Goal: Task Accomplishment & Management: Manage account settings

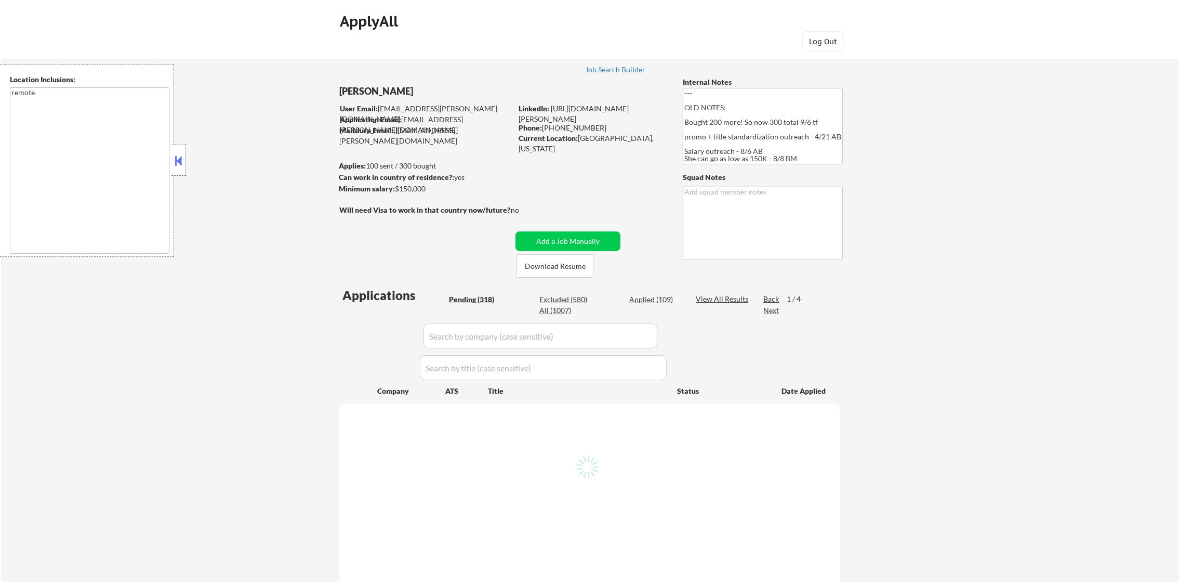
select select ""pending""
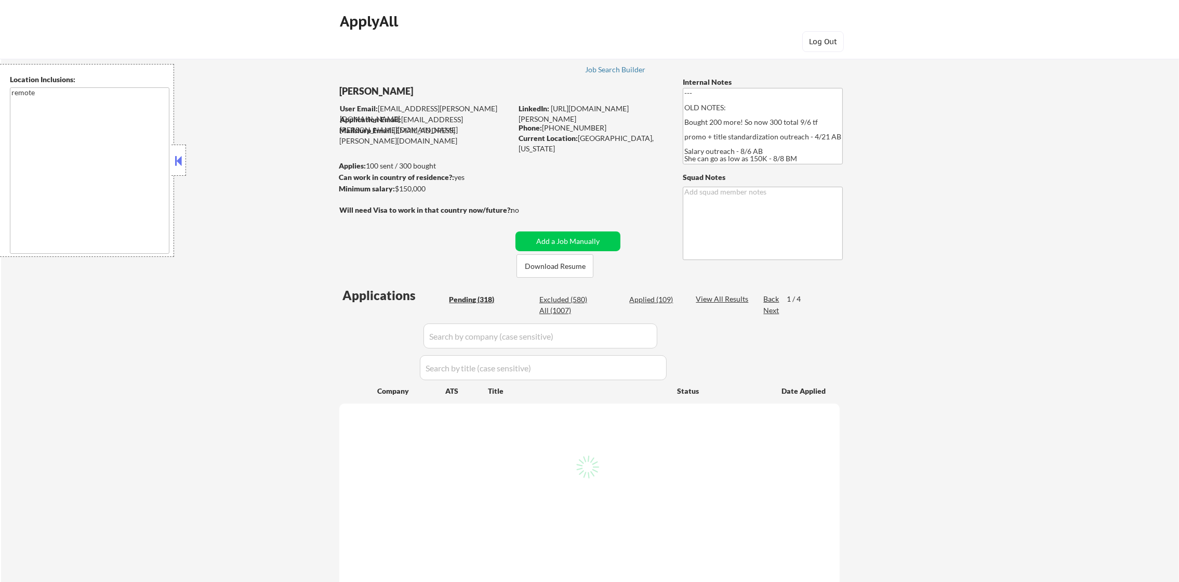
select select ""pending""
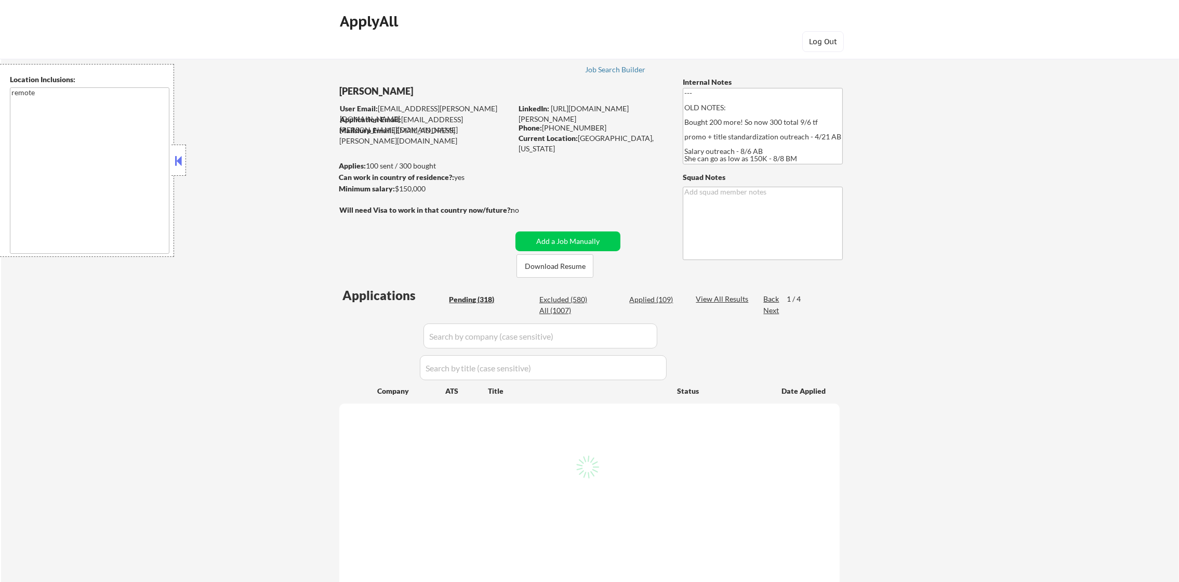
select select ""pending""
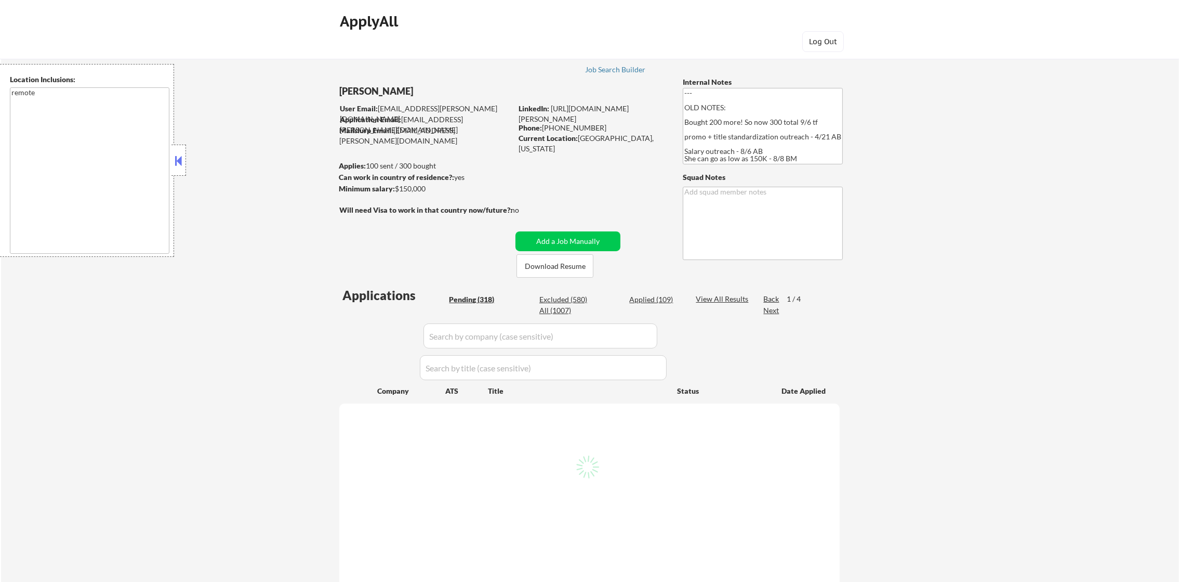
select select ""pending""
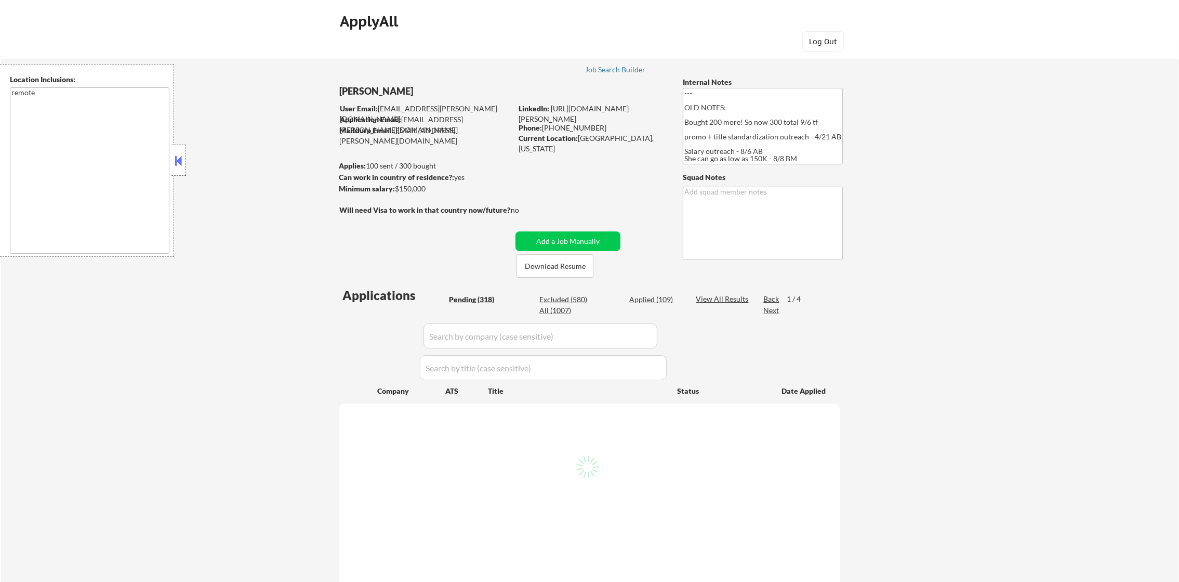
select select ""pending""
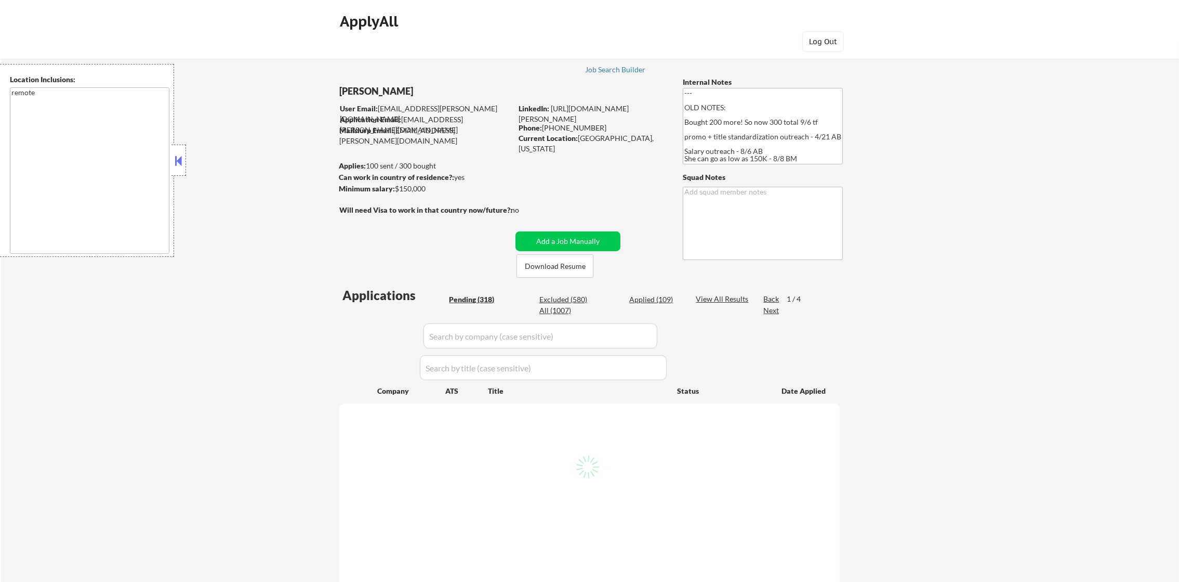
select select ""pending""
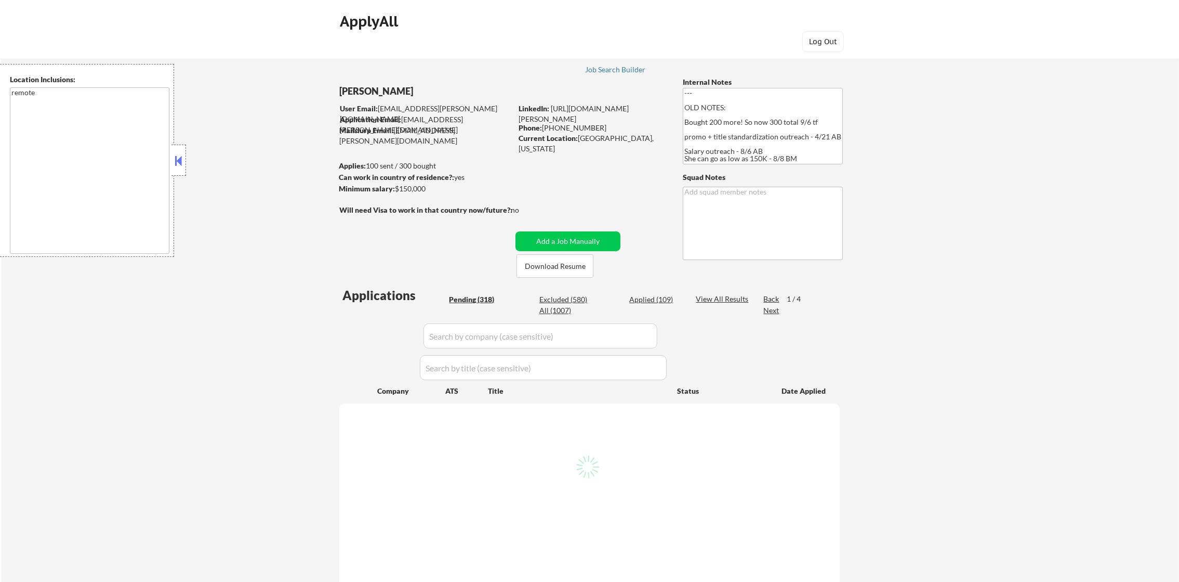
select select ""pending""
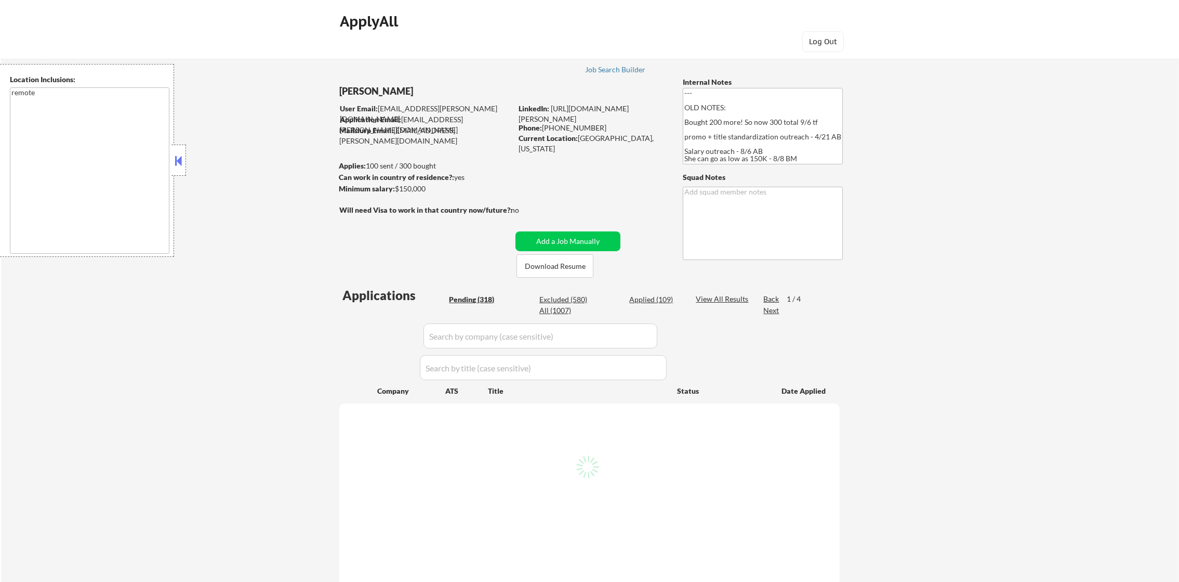
select select ""pending""
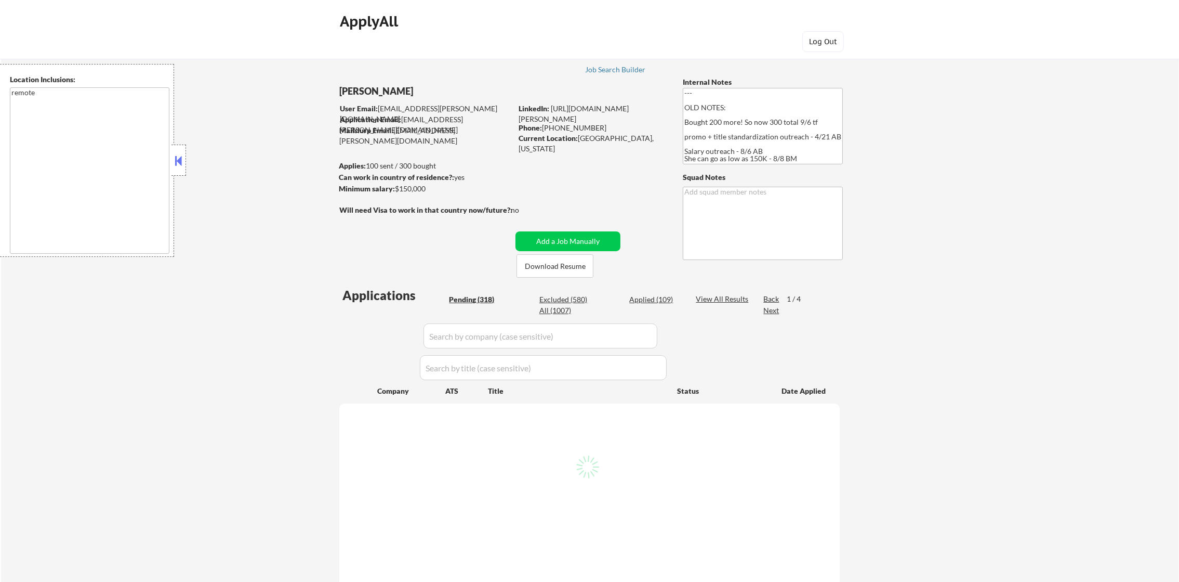
select select ""pending""
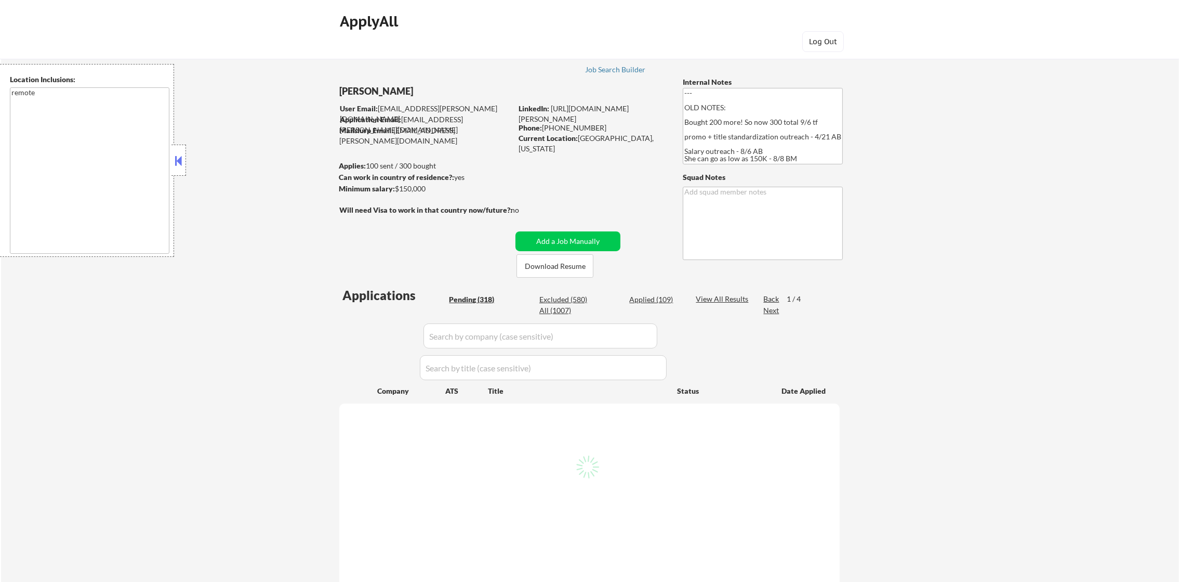
select select ""pending""
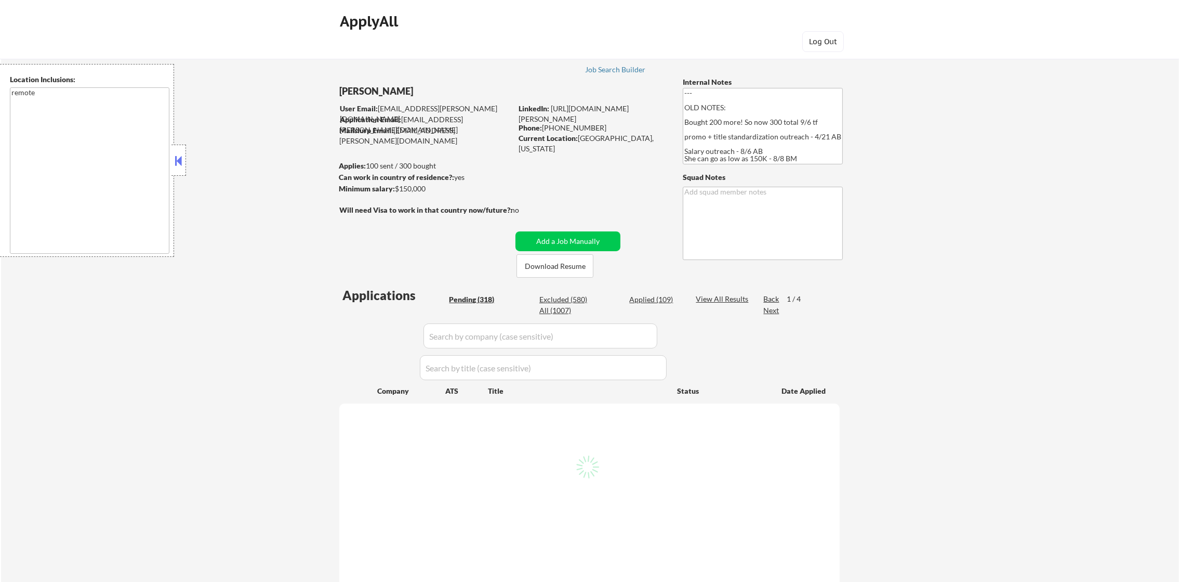
select select ""pending""
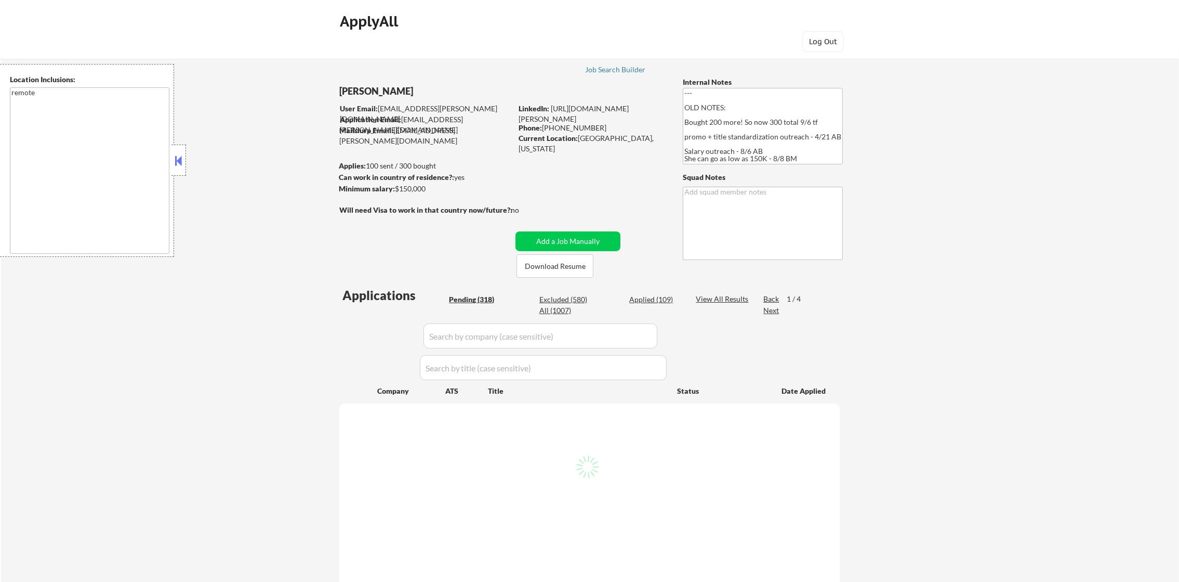
select select ""pending""
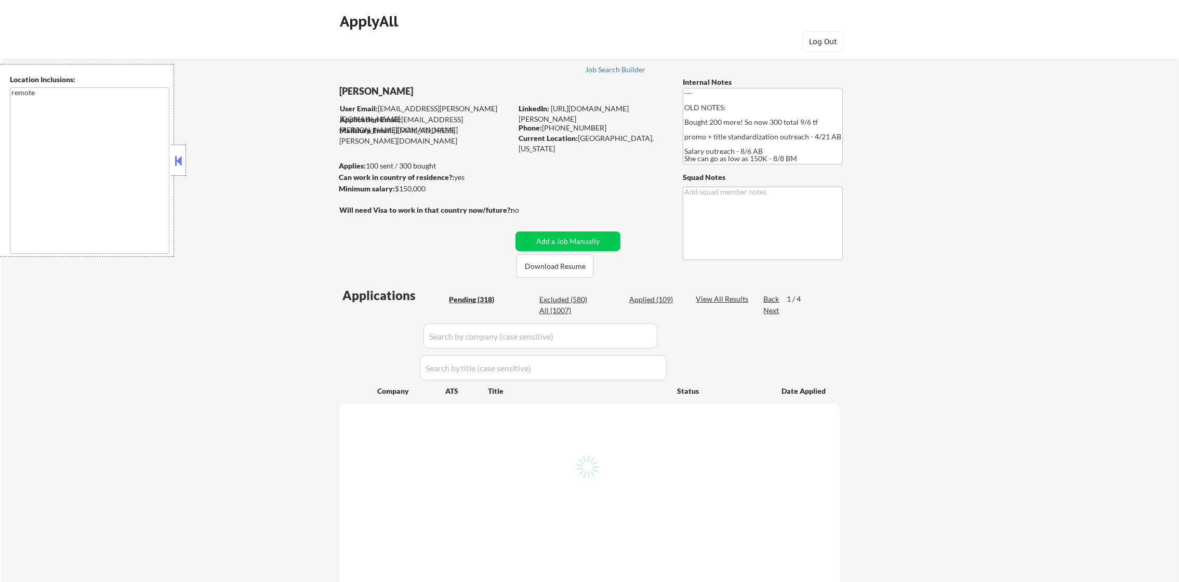
select select ""pending""
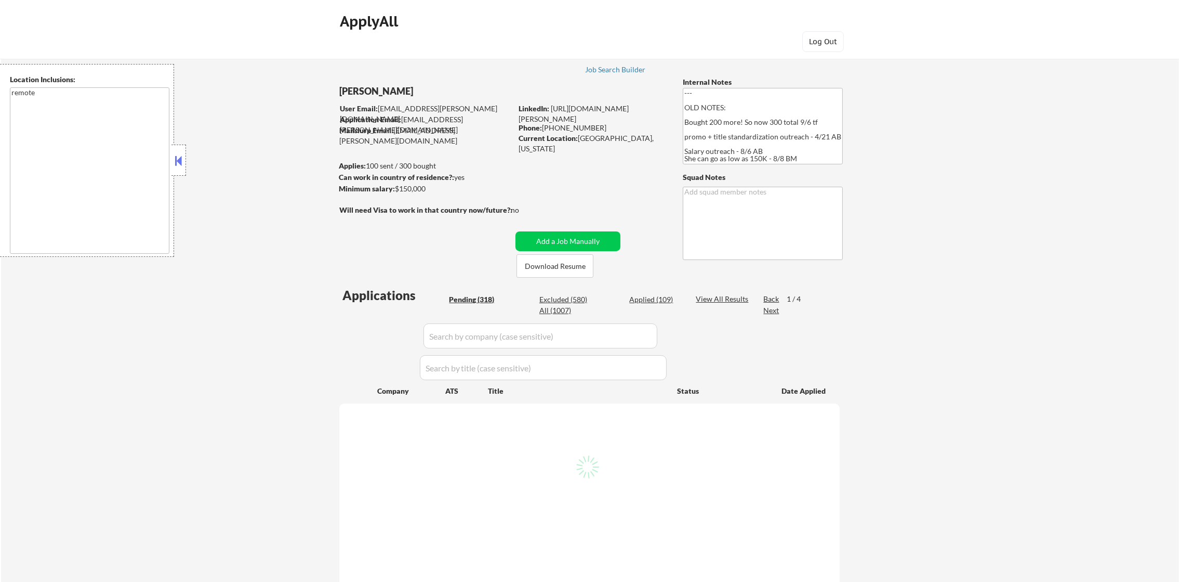
select select ""pending""
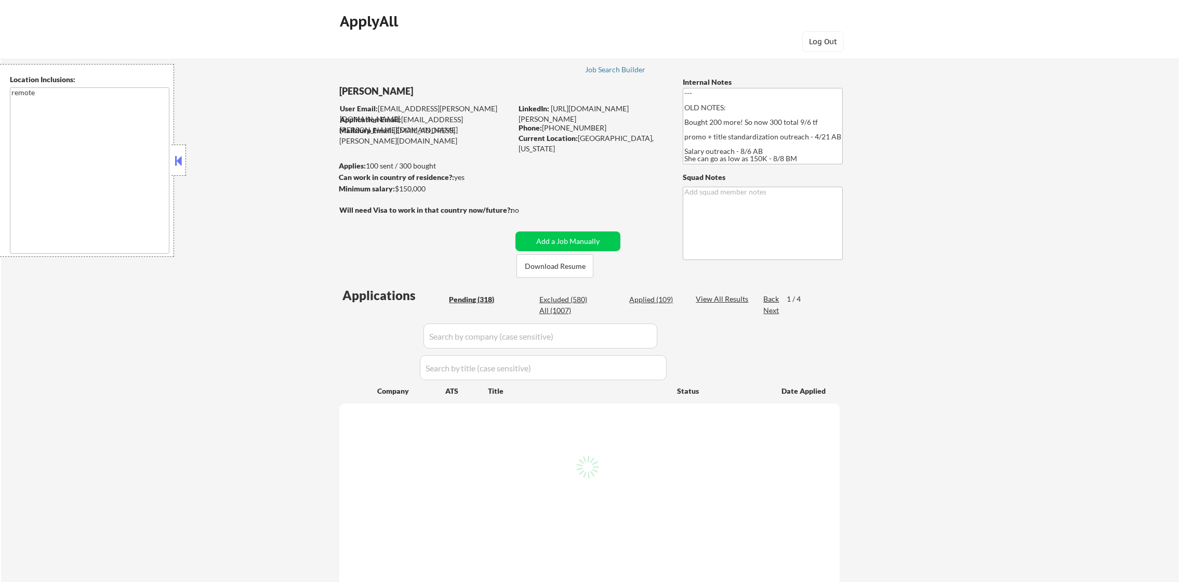
select select ""pending""
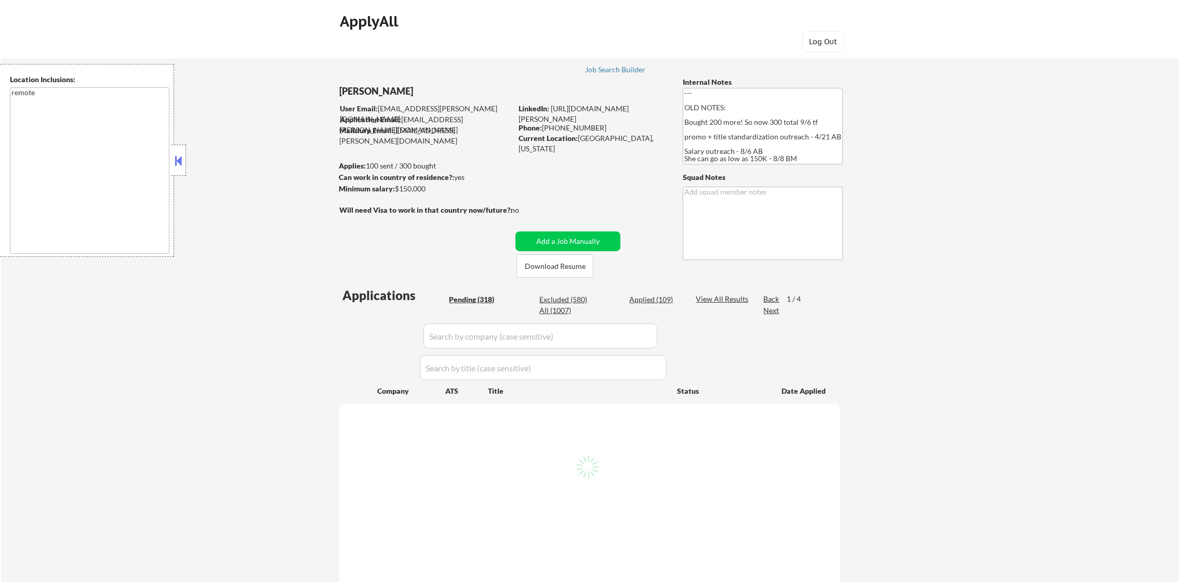
select select ""pending""
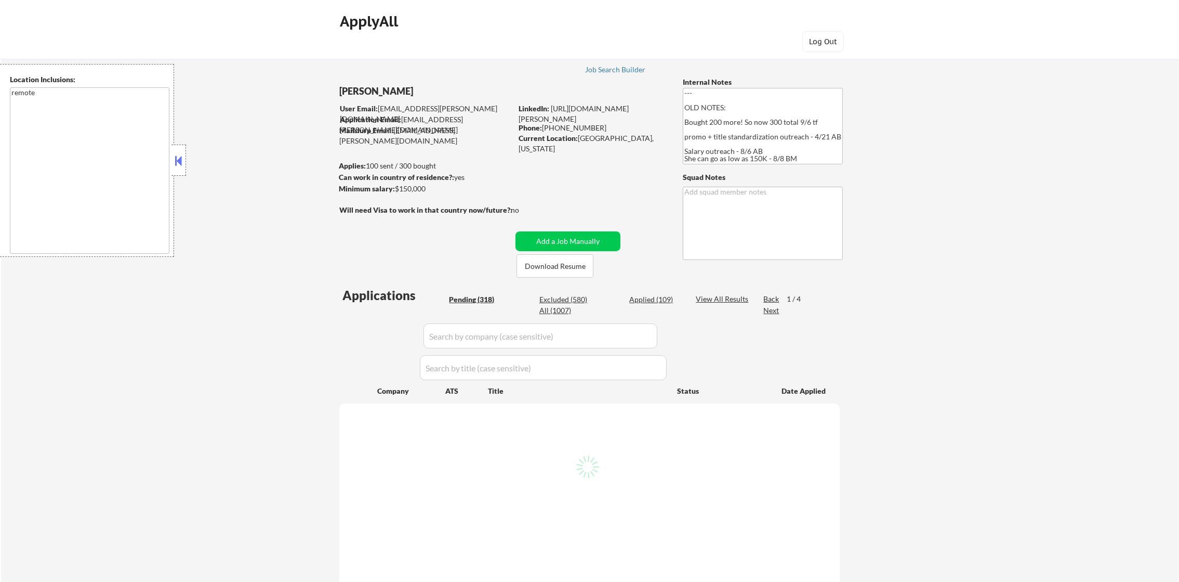
select select ""pending""
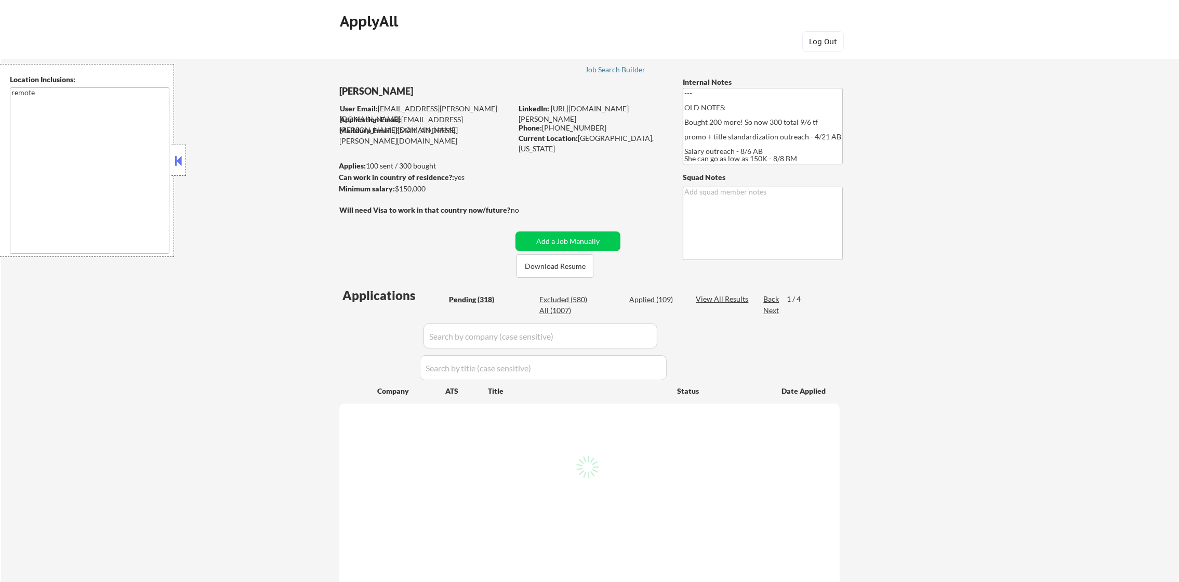
select select ""pending""
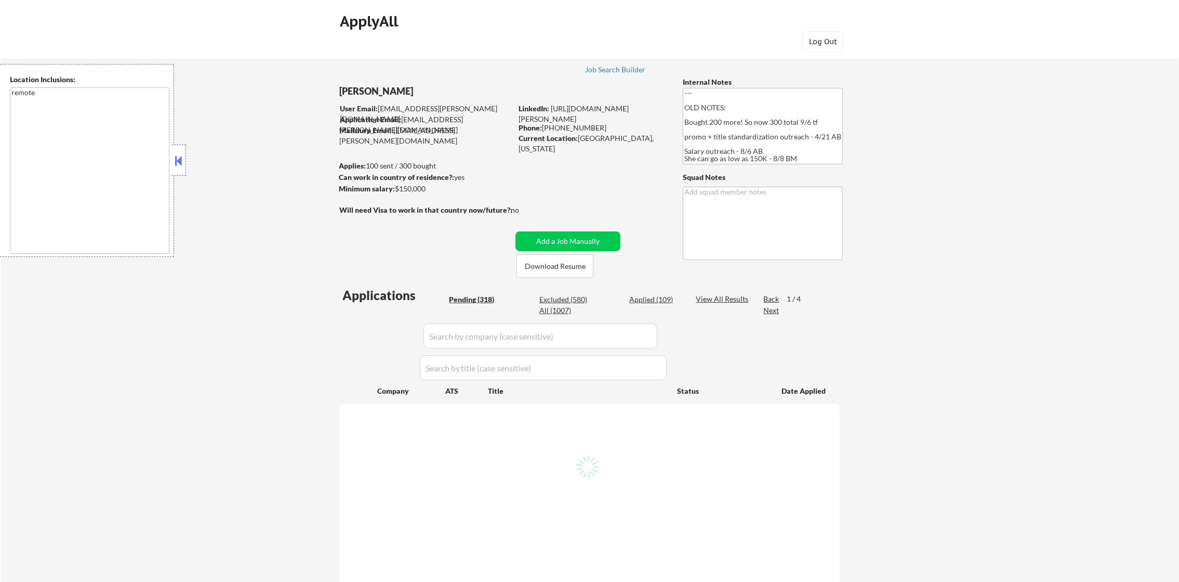
select select ""pending""
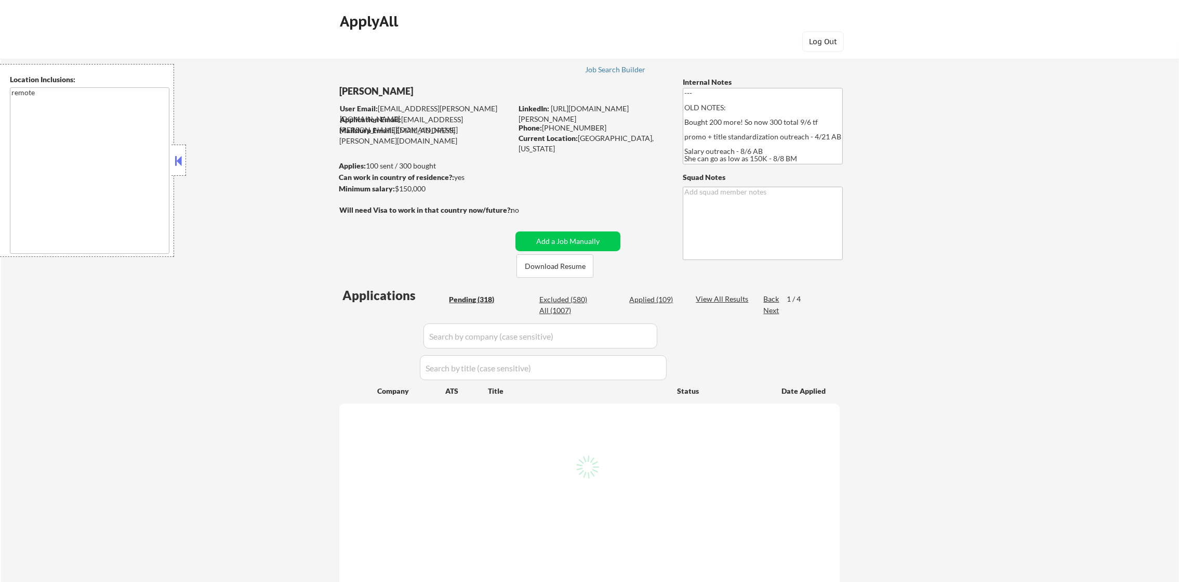
select select ""pending""
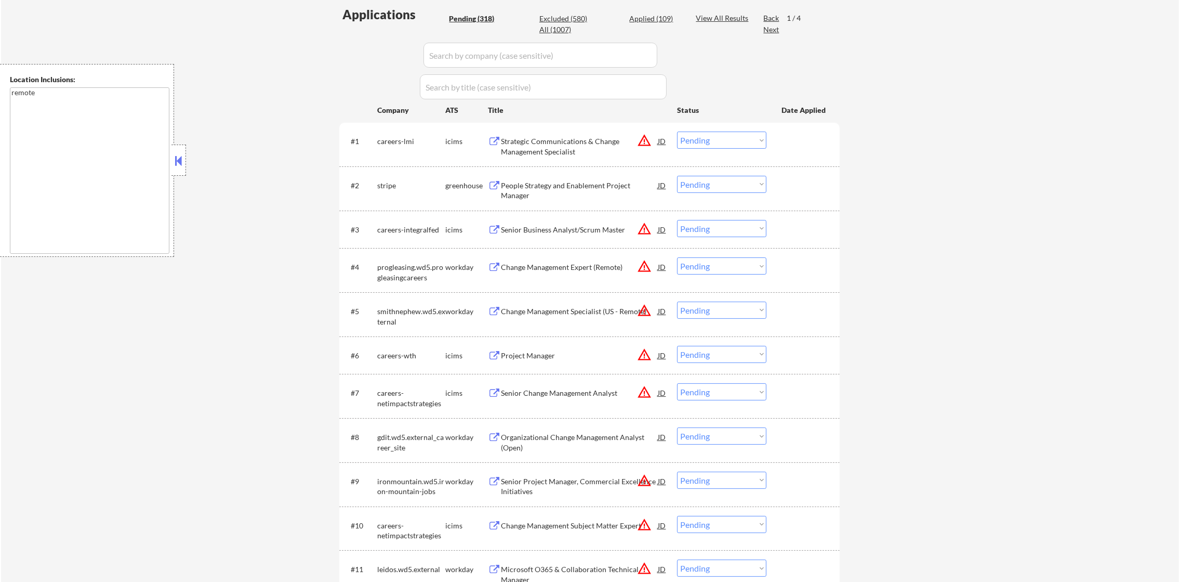
scroll to position [285, 0]
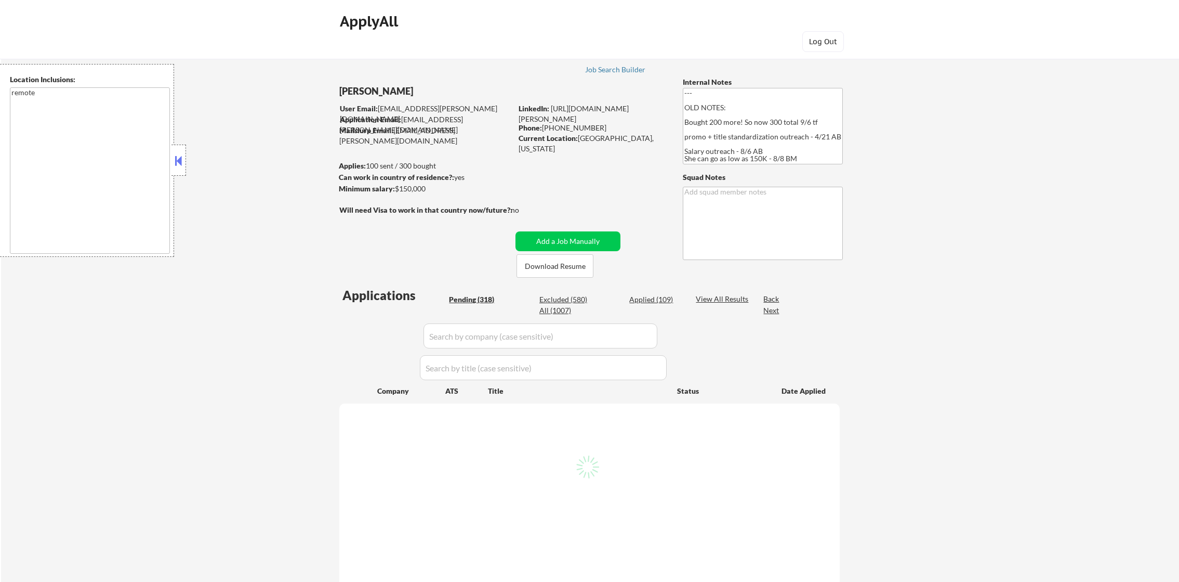
select select ""pending""
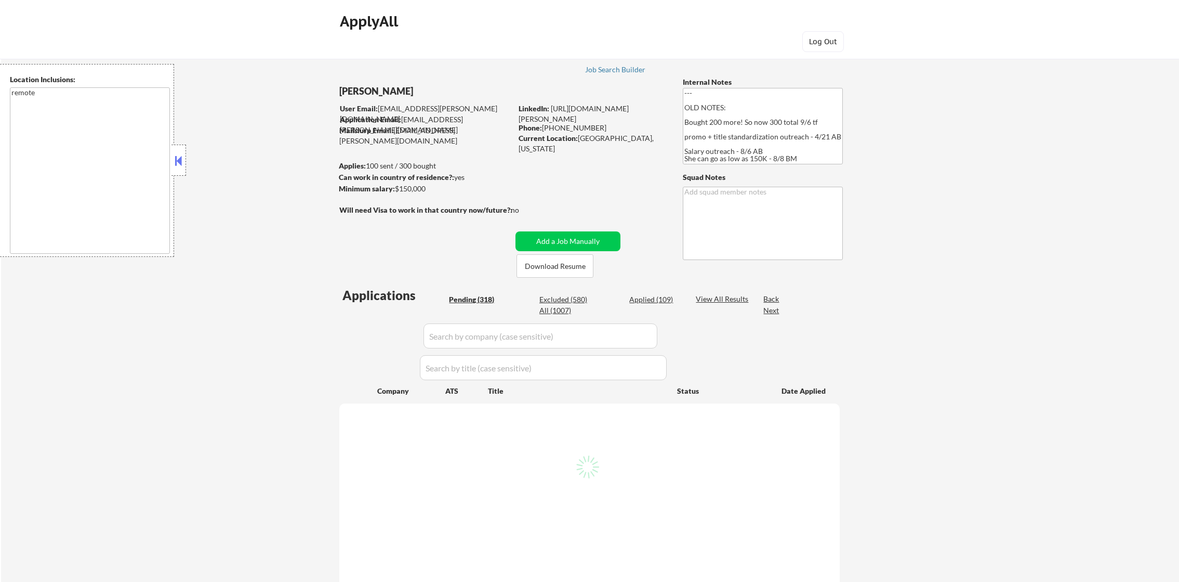
select select ""pending""
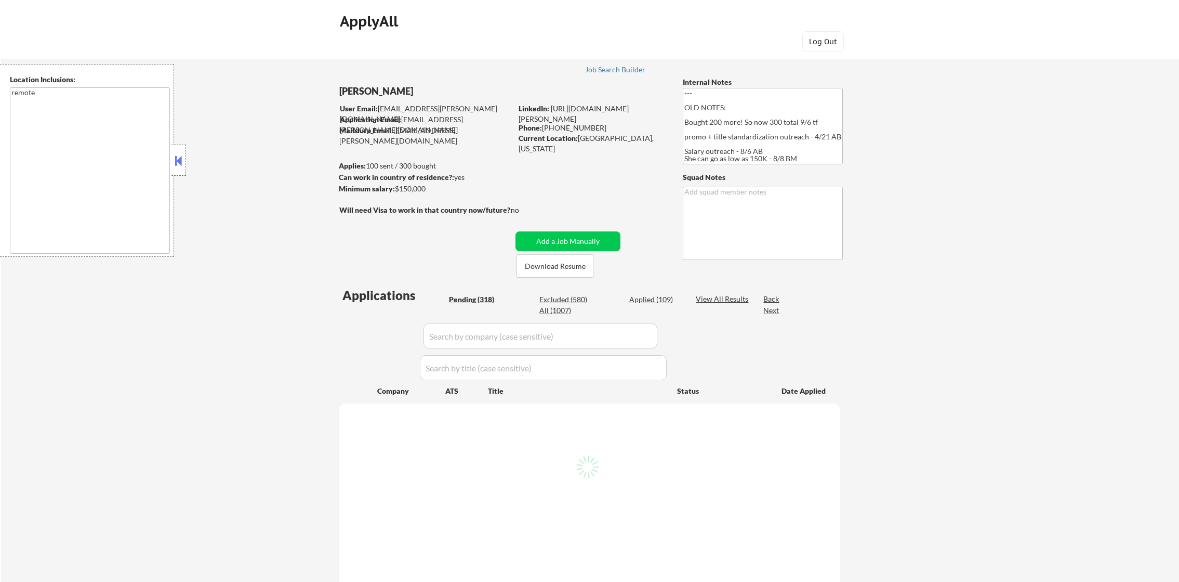
select select ""pending""
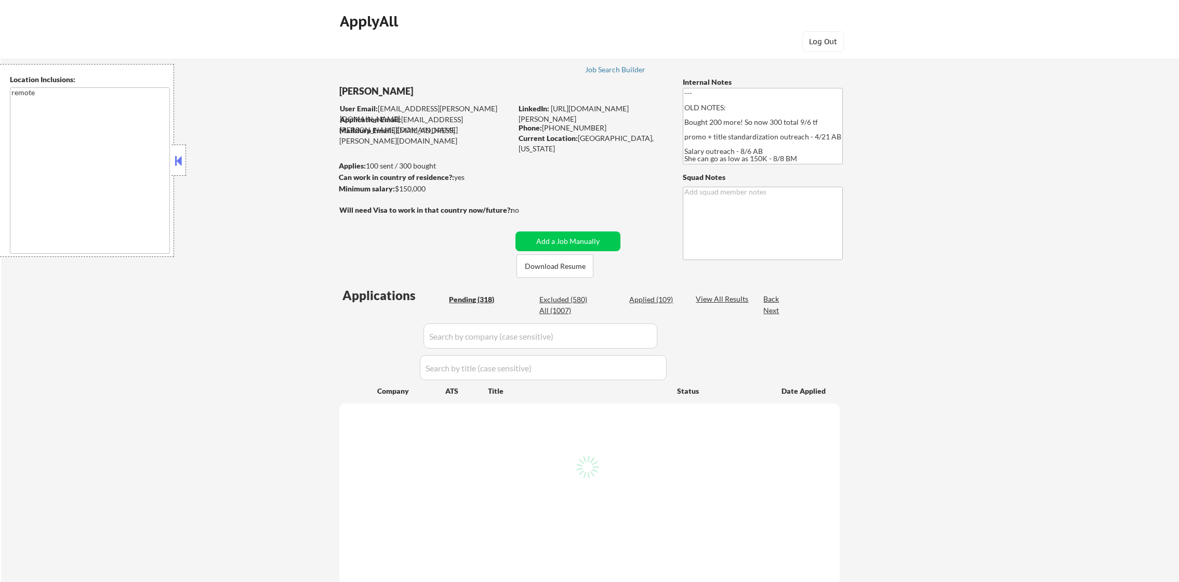
select select ""pending""
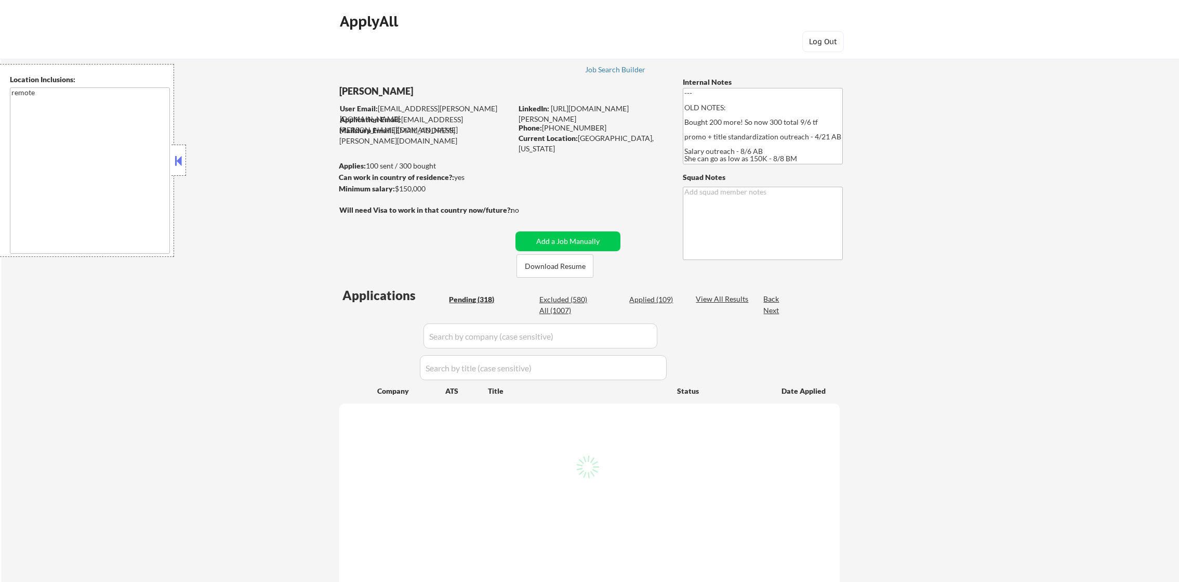
select select ""pending""
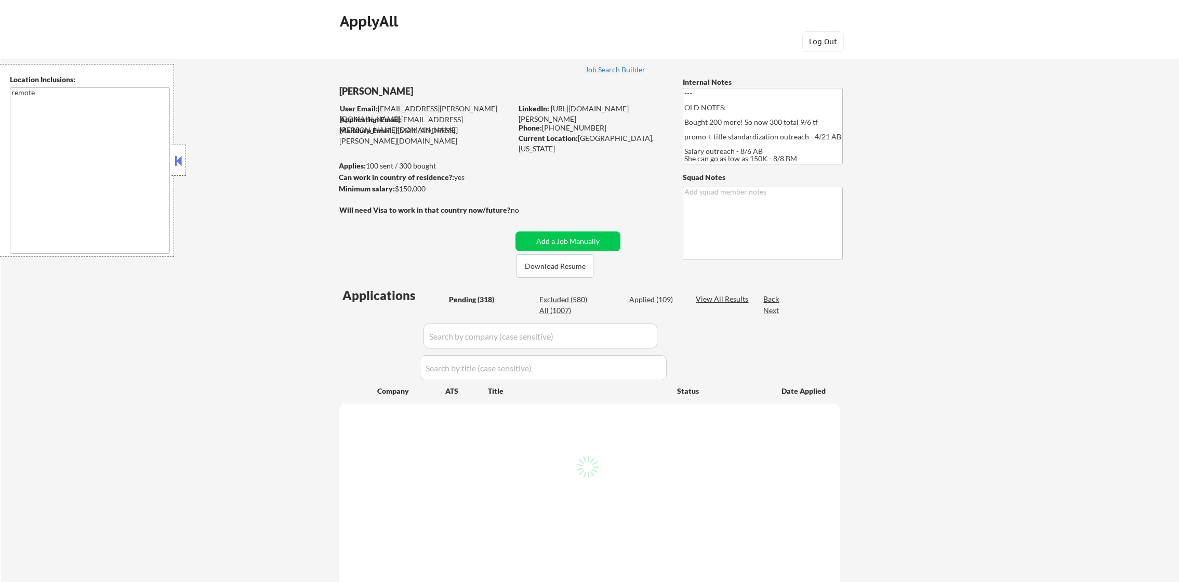
select select ""pending""
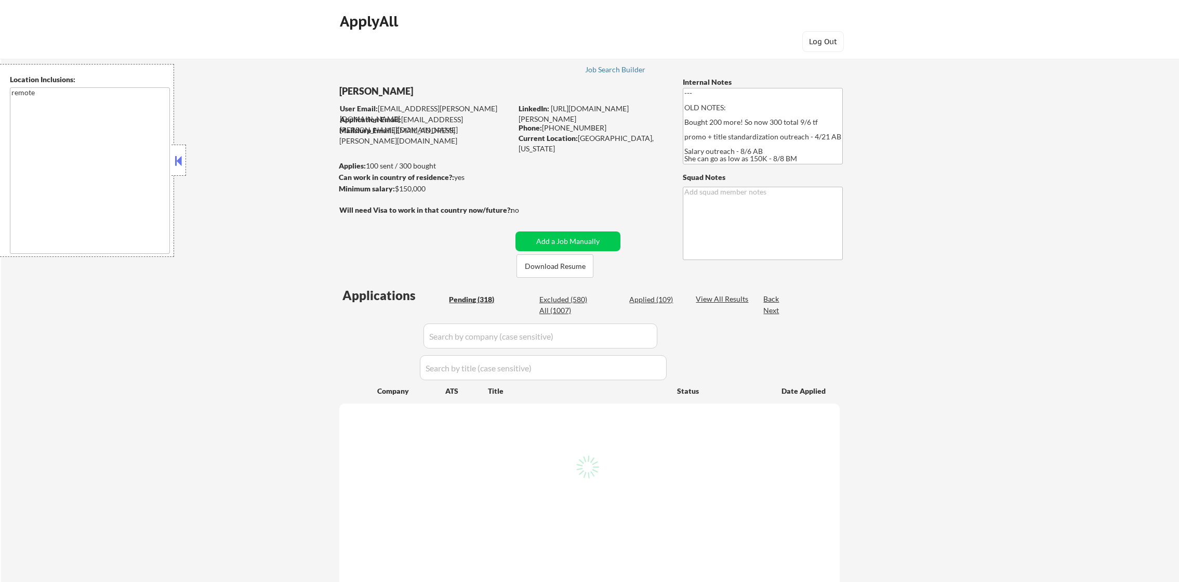
select select ""pending""
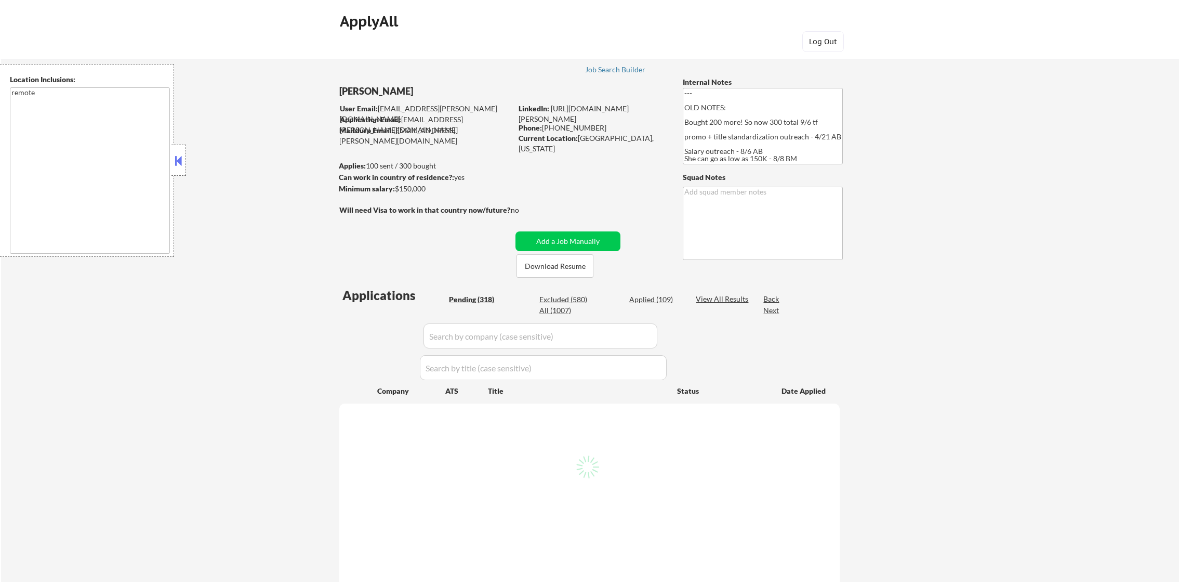
select select ""pending""
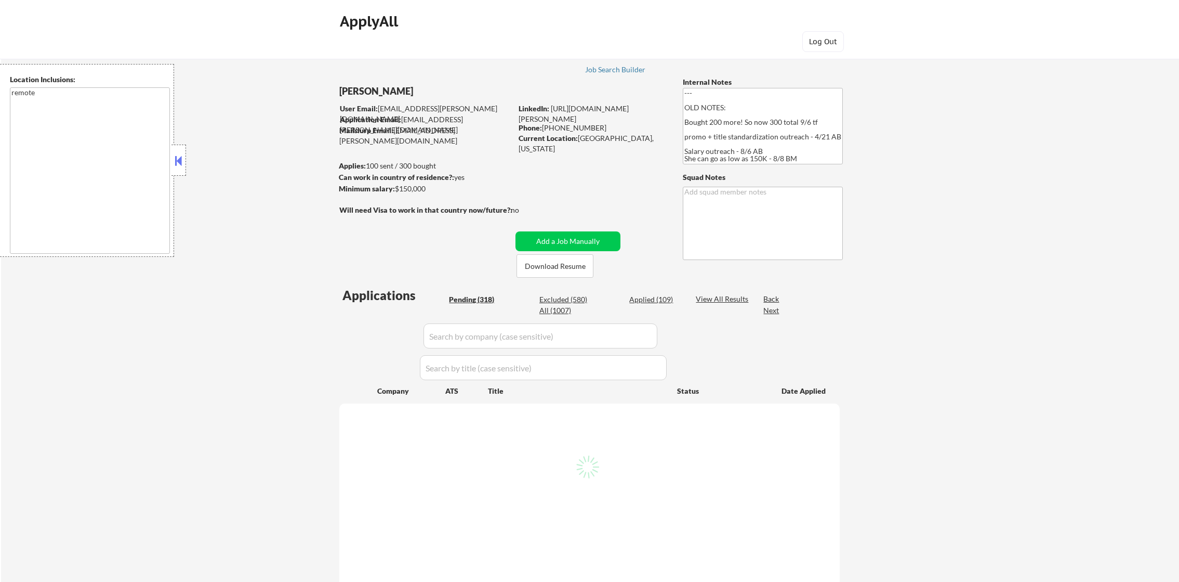
select select ""pending""
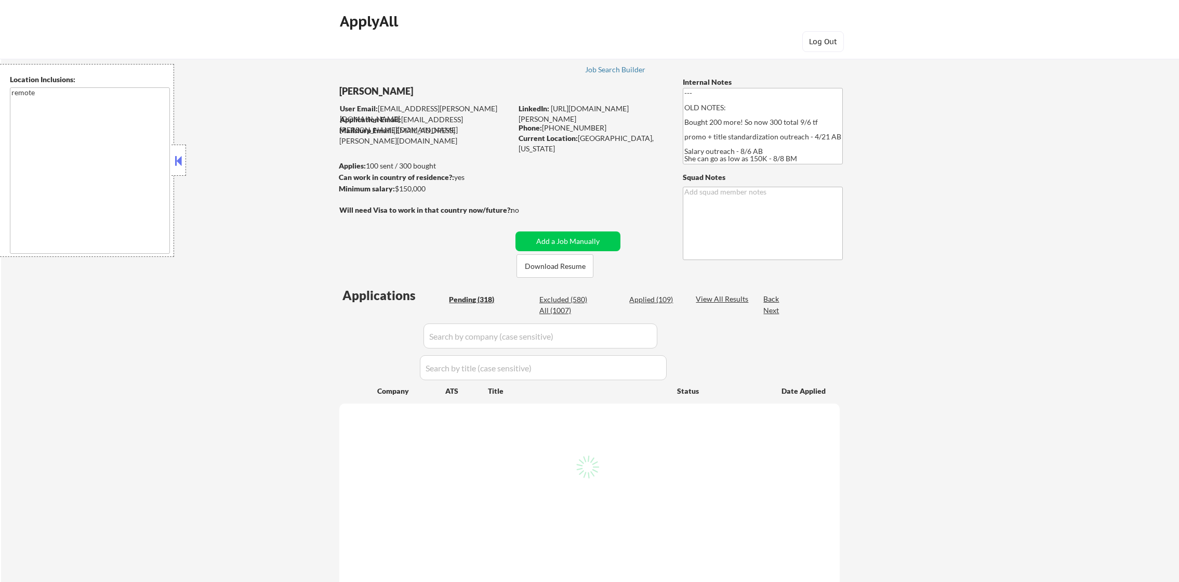
select select ""pending""
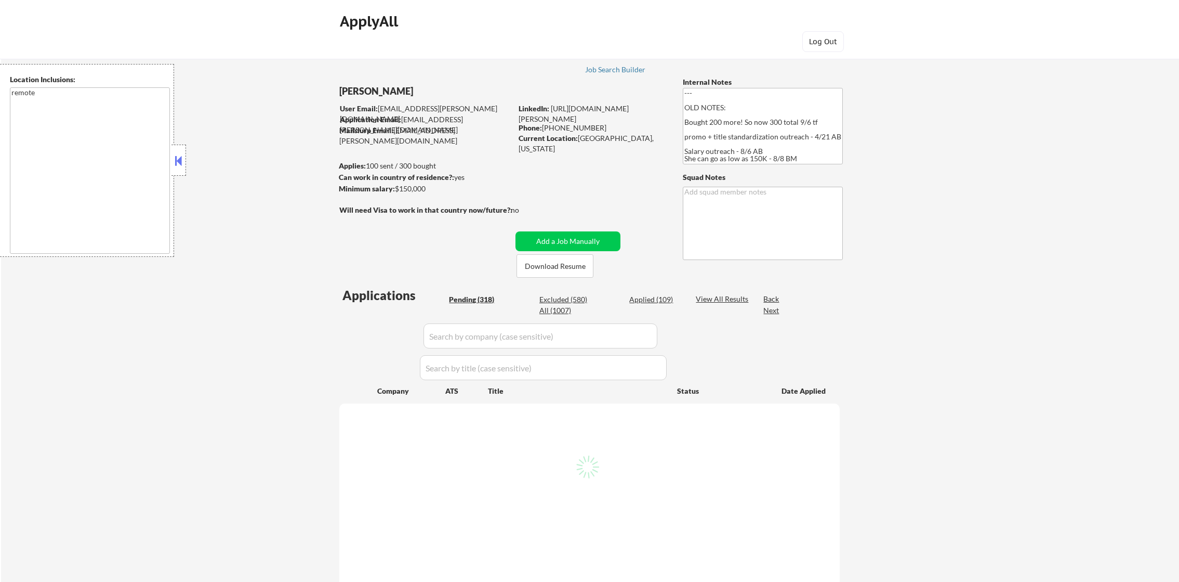
select select ""pending""
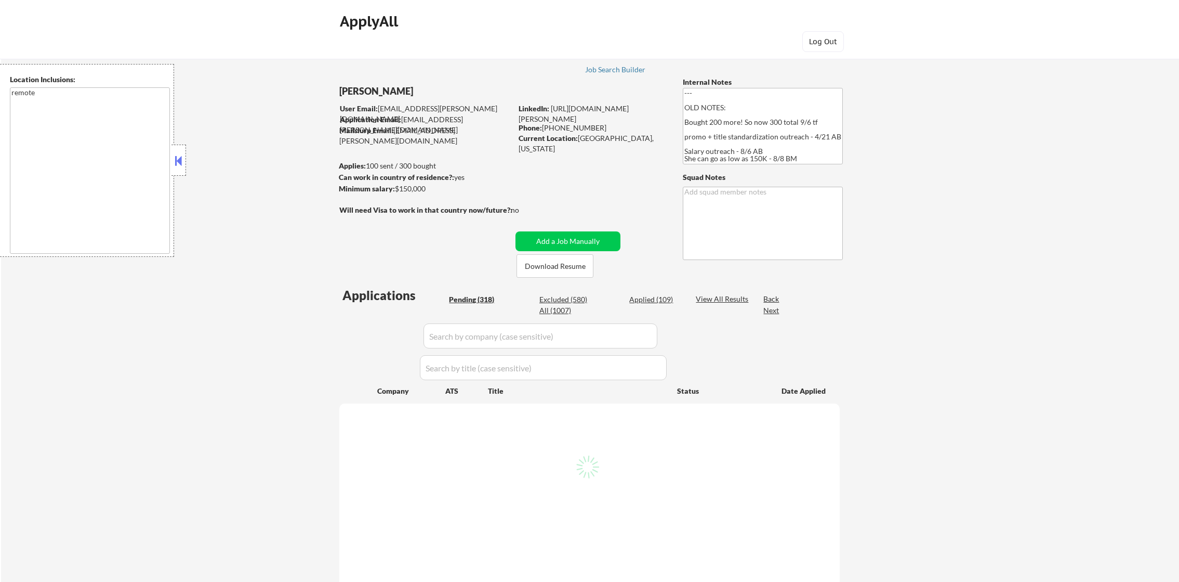
select select ""pending""
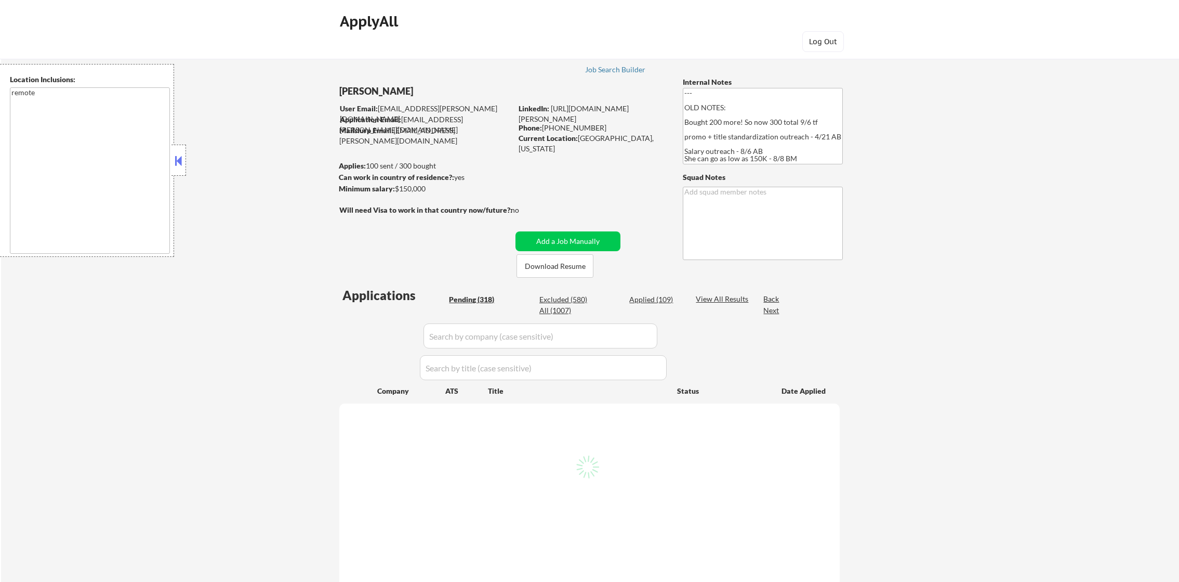
select select ""pending""
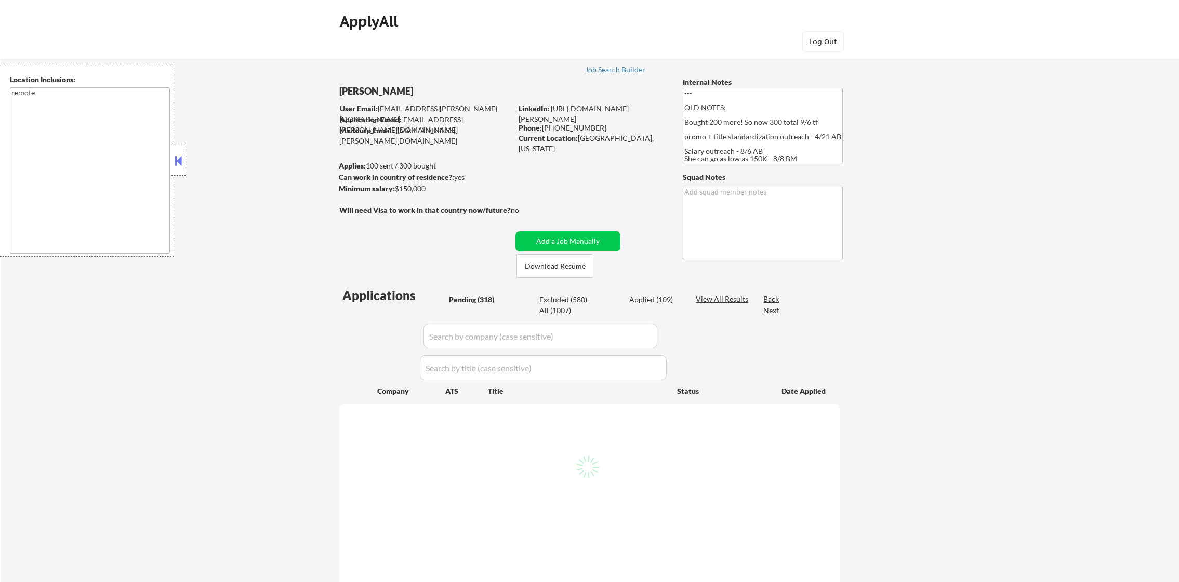
select select ""pending""
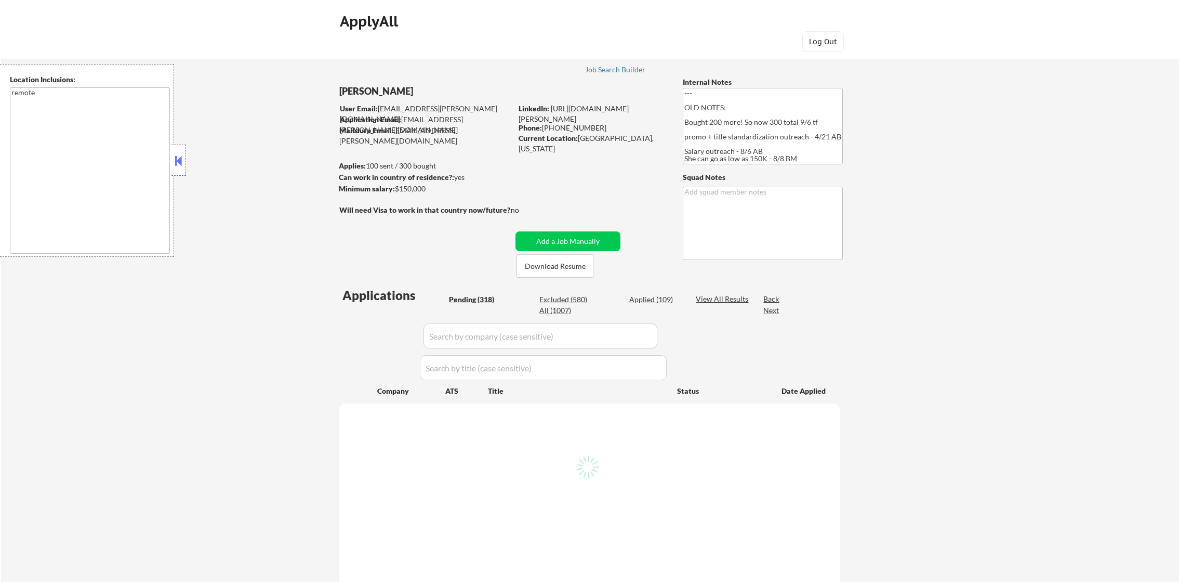
select select ""pending""
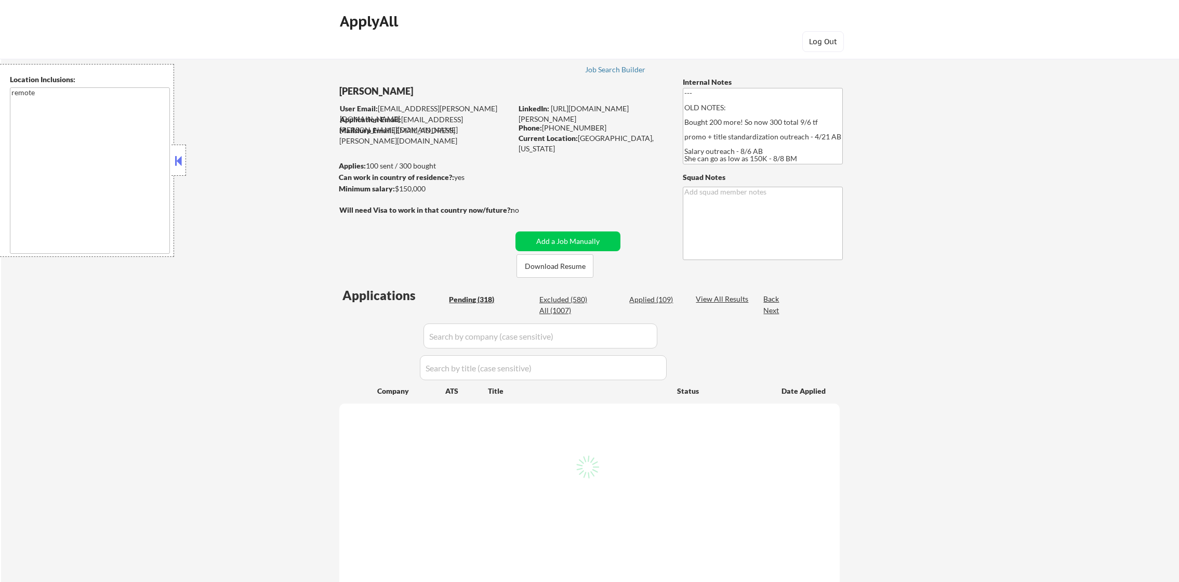
select select ""pending""
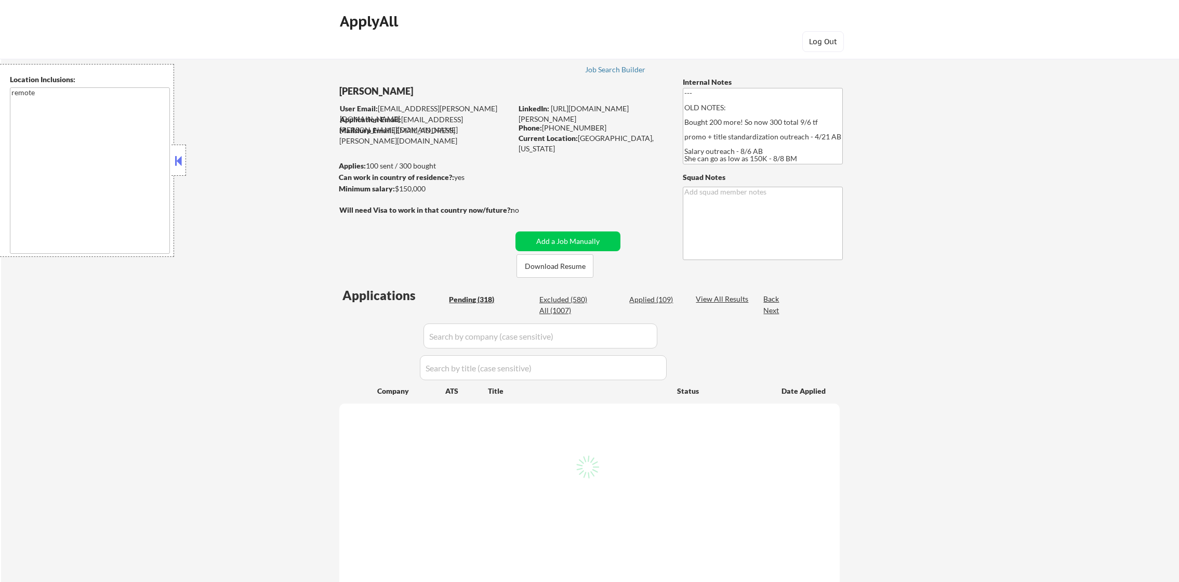
select select ""pending""
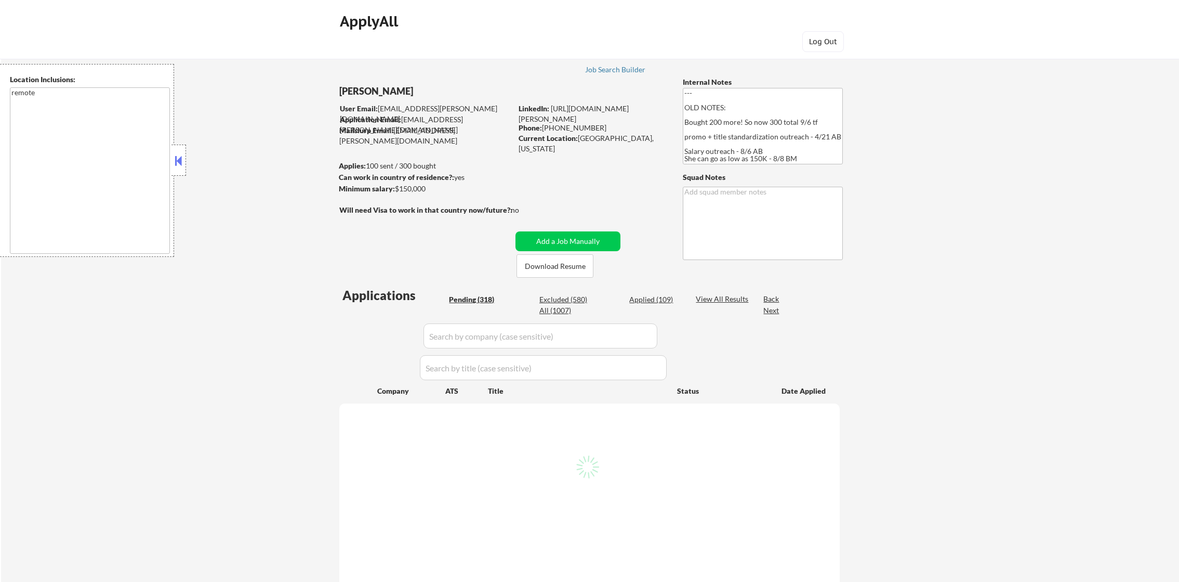
select select ""pending""
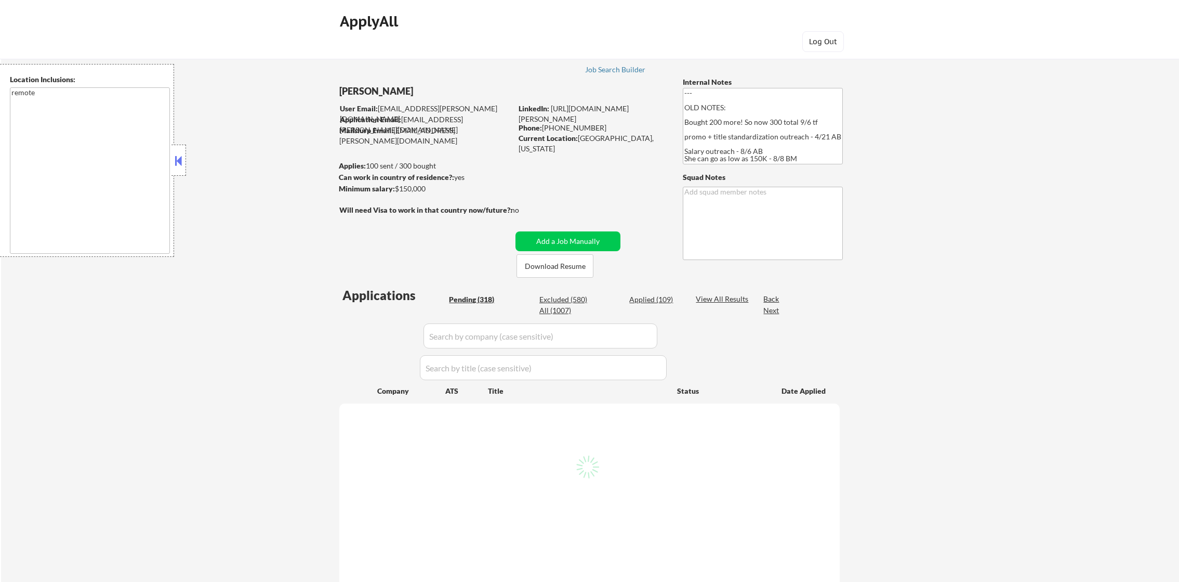
select select ""pending""
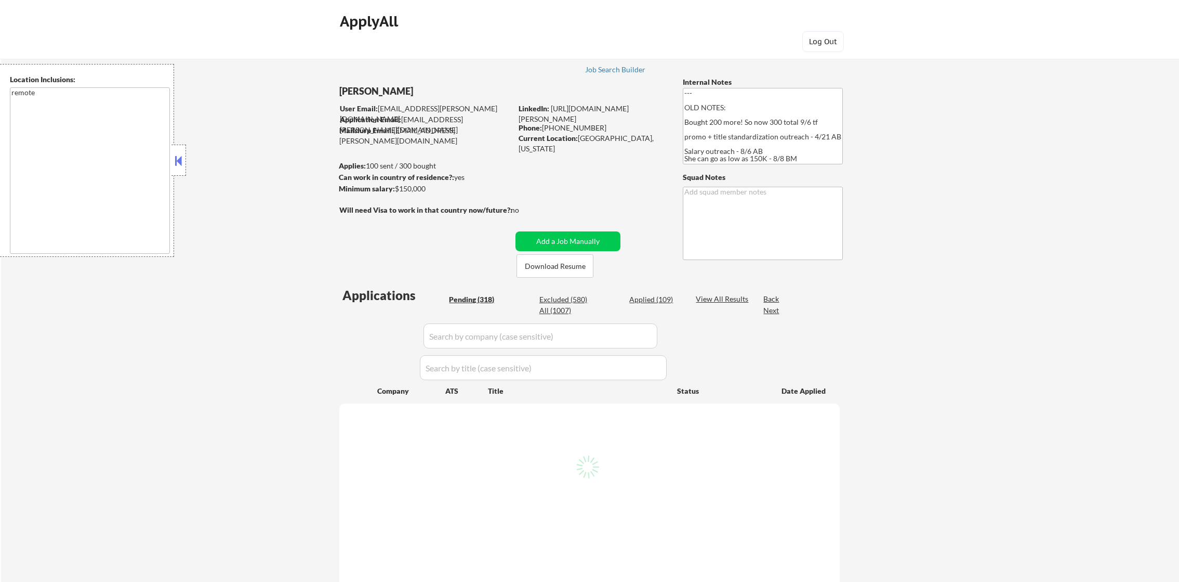
select select ""pending""
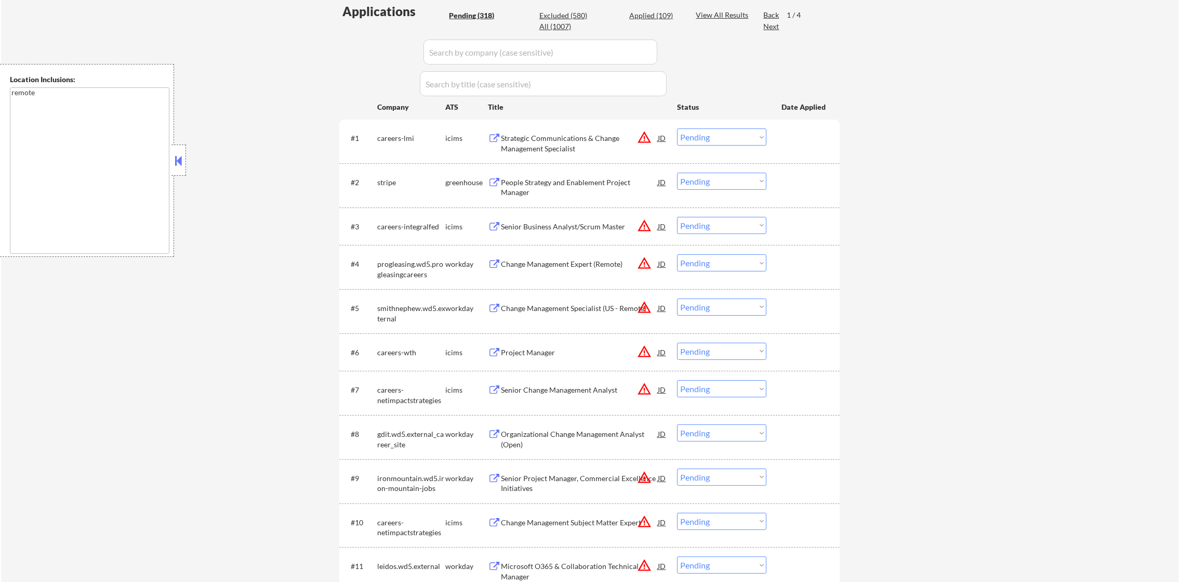
scroll to position [312, 0]
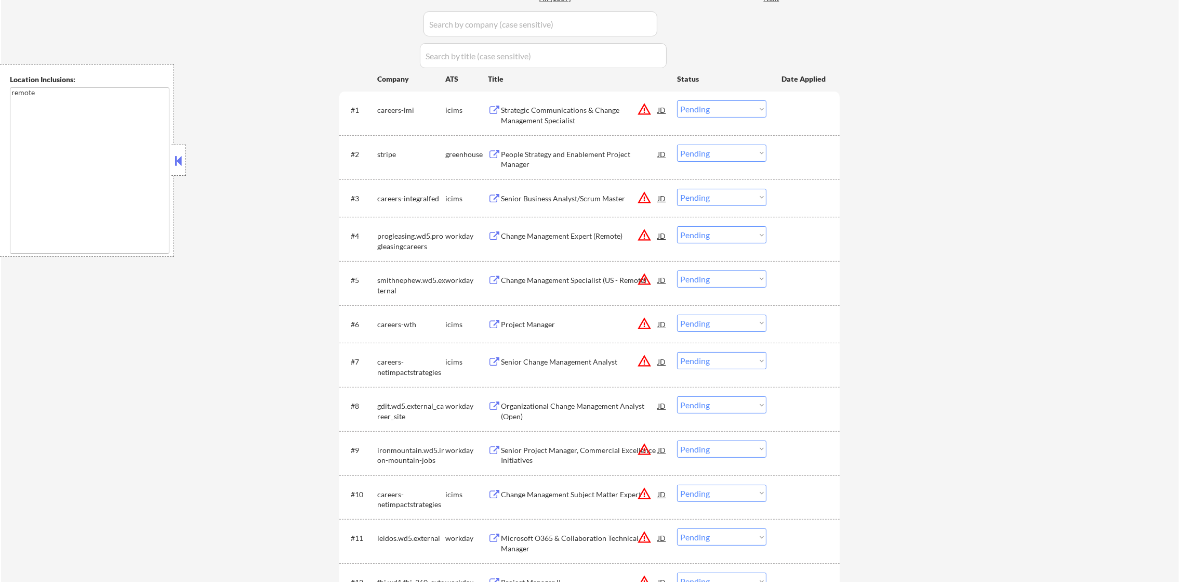
click at [585, 153] on div "People Strategy and Enablement Project Manager" at bounding box center [579, 159] width 157 height 20
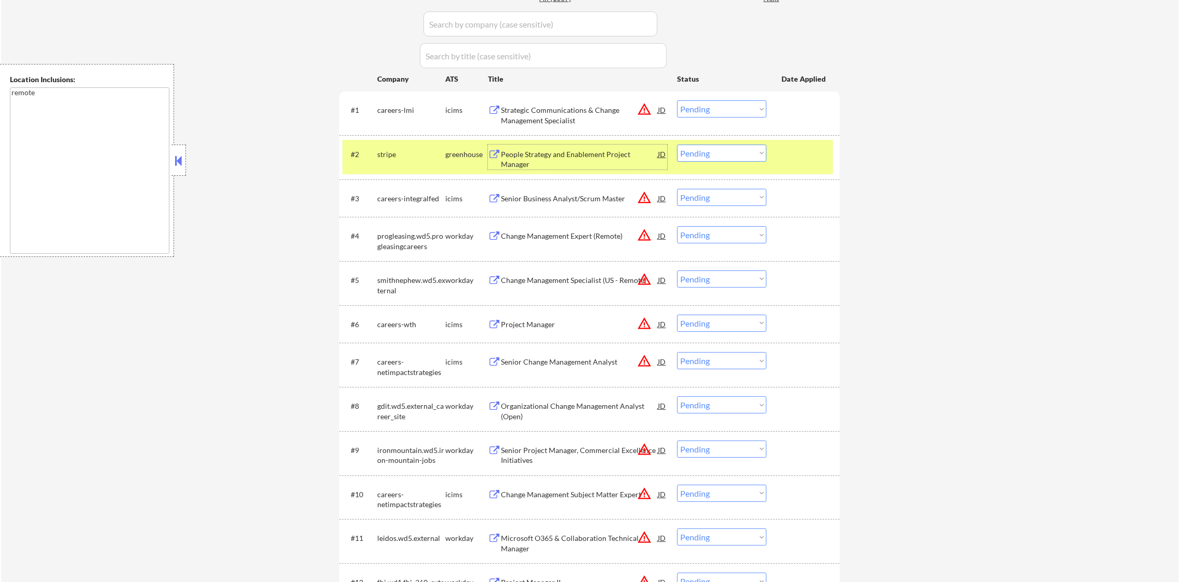
drag, startPoint x: 693, startPoint y: 150, endPoint x: 693, endPoint y: 156, distance: 6.2
click at [693, 150] on select "Choose an option... Pending Applied Excluded (Questions) Excluded (Expired) Exc…" at bounding box center [721, 152] width 89 height 17
click at [677, 144] on select "Choose an option... Pending Applied Excluded (Questions) Excluded (Expired) Exc…" at bounding box center [721, 152] width 89 height 17
click at [386, 158] on div "stripe" at bounding box center [411, 154] width 68 height 10
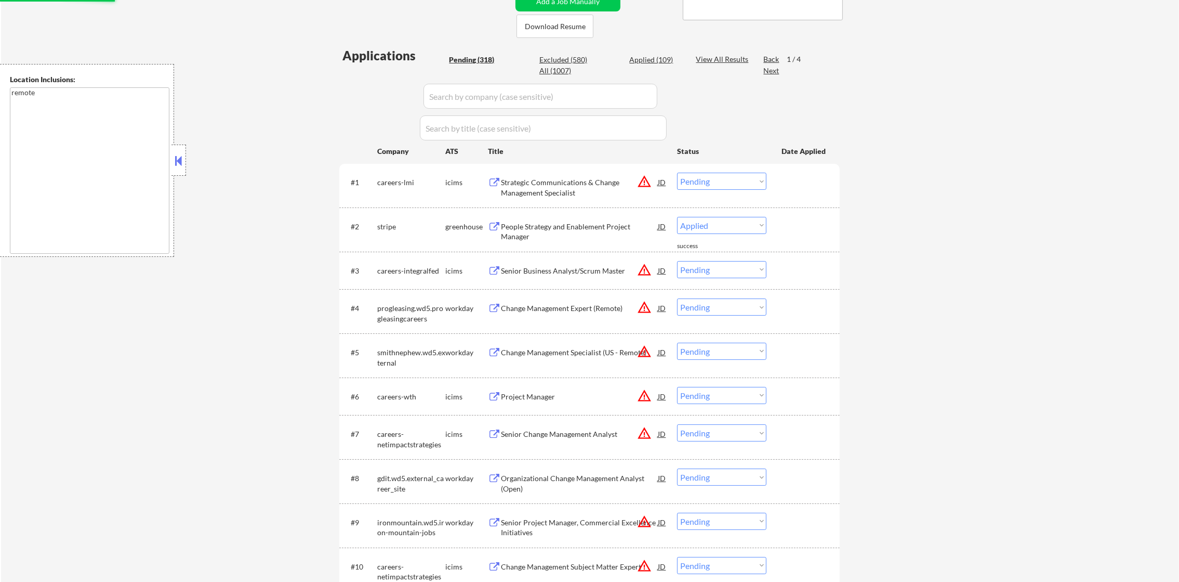
scroll to position [233, 0]
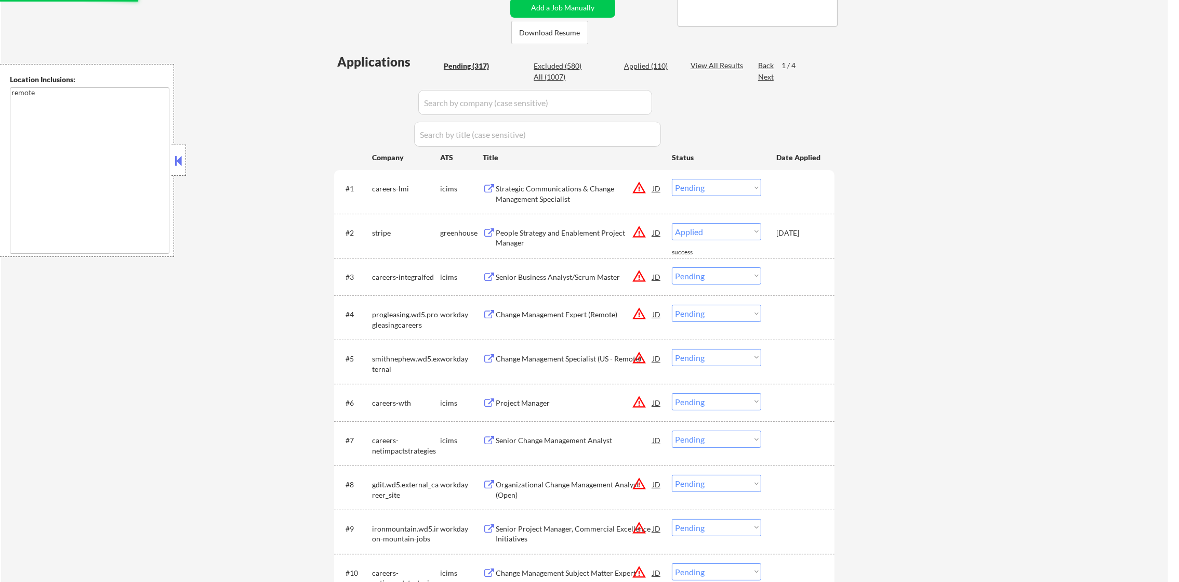
select select ""pending""
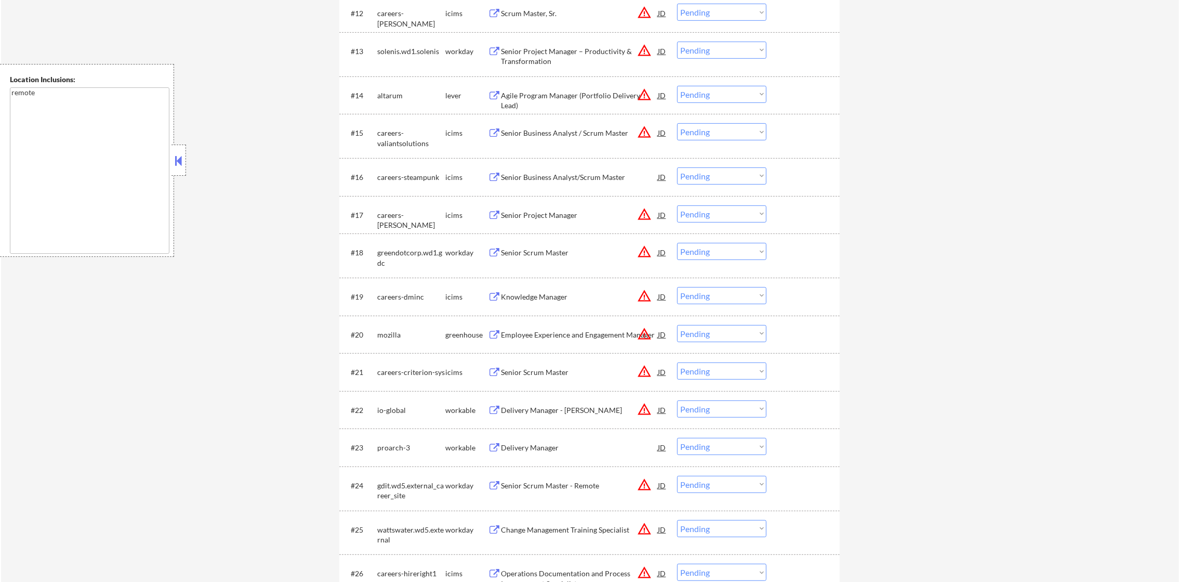
scroll to position [909, 0]
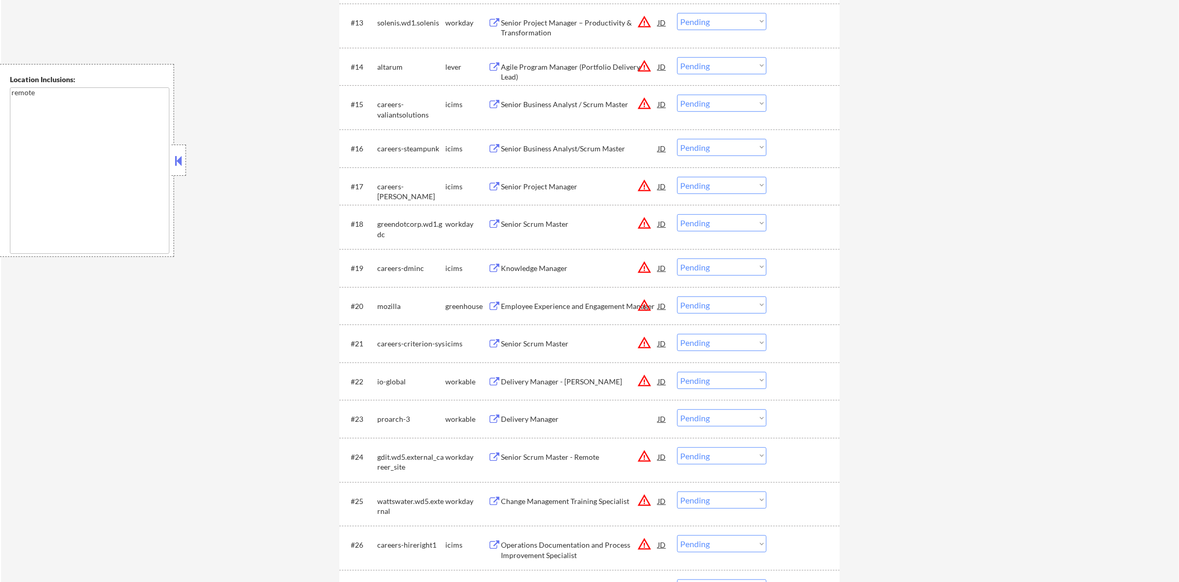
click at [632, 63] on div "Agile Program Manager (Portfolio Delivery Lead)" at bounding box center [579, 72] width 157 height 20
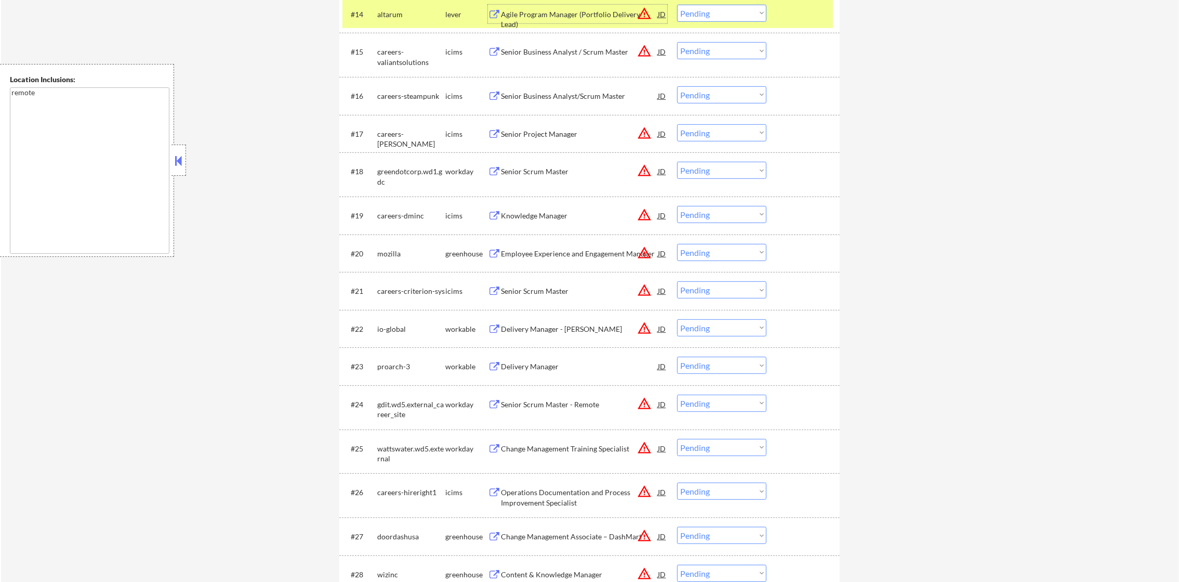
scroll to position [935, 0]
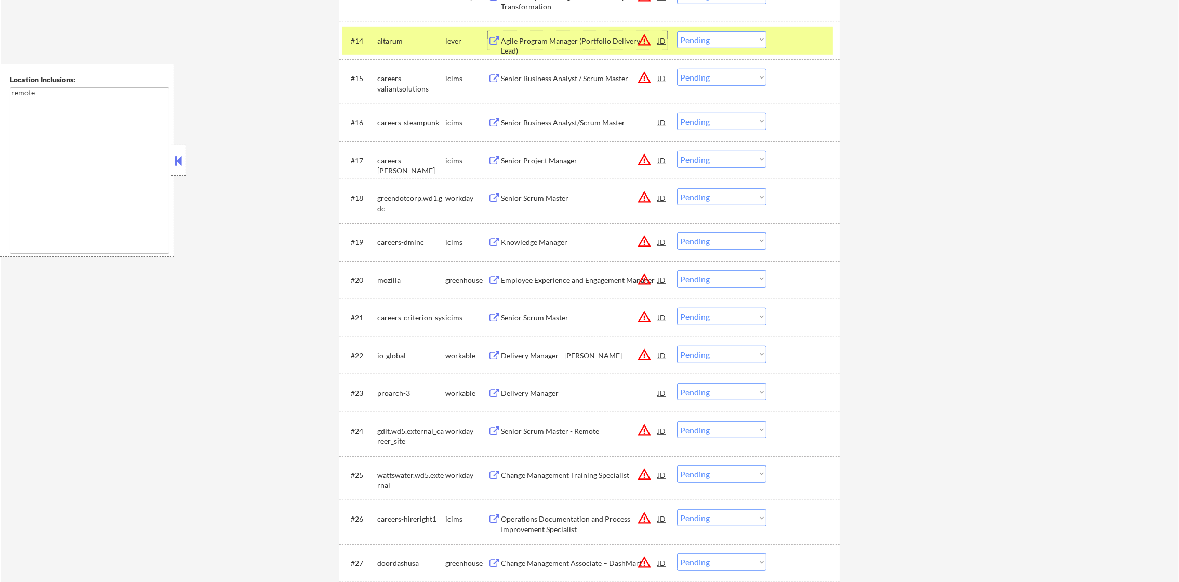
click at [697, 56] on div "#14 altarum lever Agile Program Manager (Portfolio Delivery Lead) JD warning_am…" at bounding box center [589, 41] width 500 height 38
click at [703, 45] on select "Choose an option... Pending Applied Excluded (Questions) Excluded (Expired) Exc…" at bounding box center [721, 39] width 89 height 17
click at [677, 31] on select "Choose an option... Pending Applied Excluded (Questions) Excluded (Expired) Exc…" at bounding box center [721, 39] width 89 height 17
click at [413, 43] on div "altarum" at bounding box center [411, 41] width 68 height 10
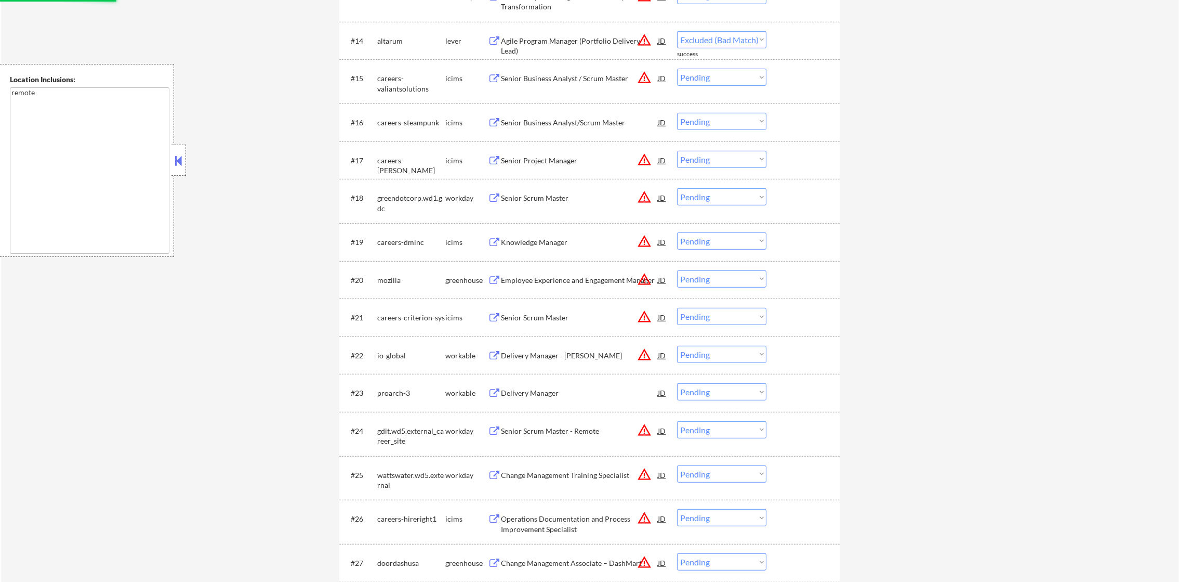
select select ""pending""
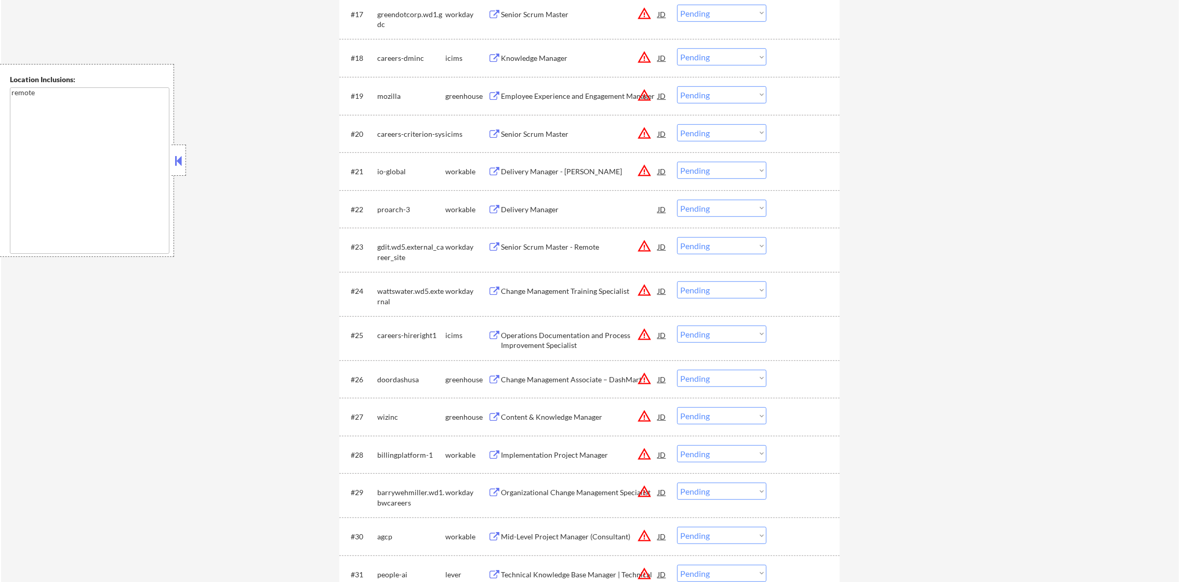
scroll to position [1091, 0]
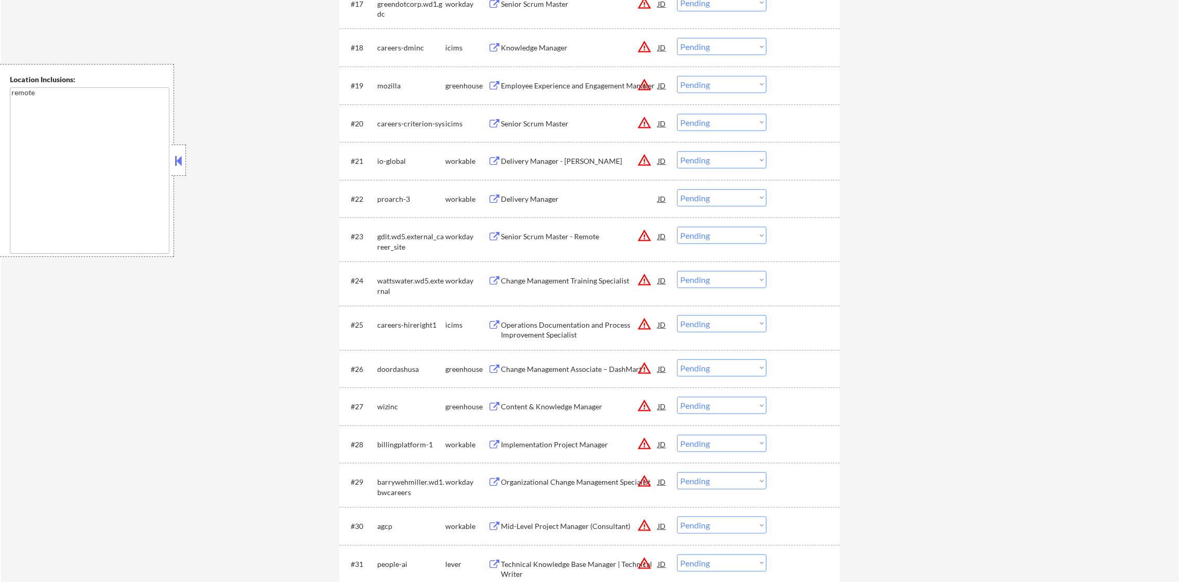
click at [556, 84] on div "Employee Experience and Engagement Manager" at bounding box center [579, 86] width 157 height 10
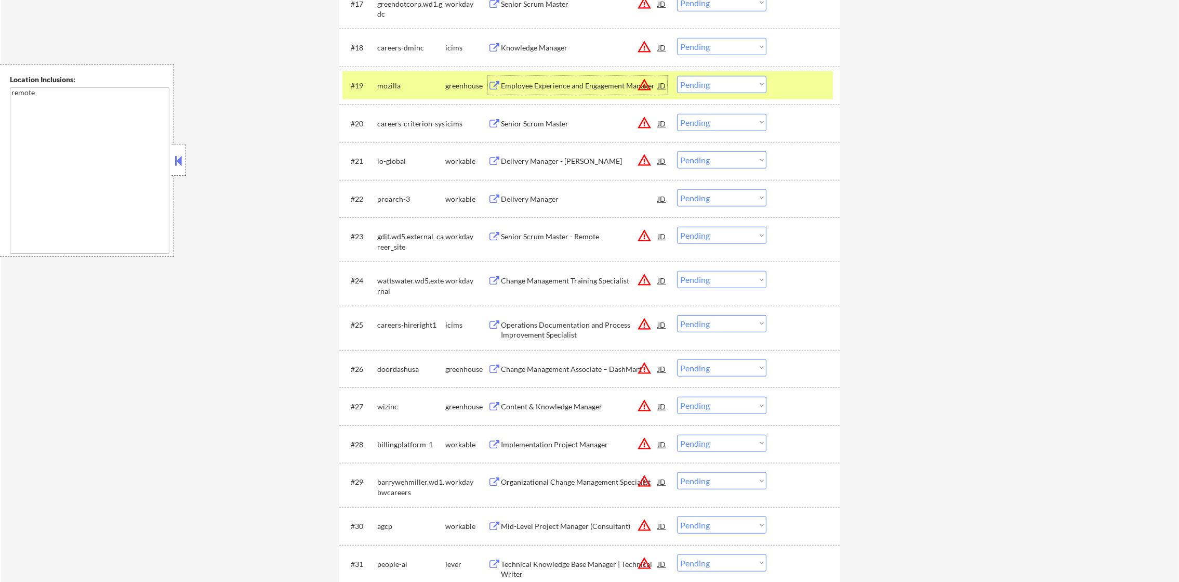
click at [698, 86] on select "Choose an option... Pending Applied Excluded (Questions) Excluded (Expired) Exc…" at bounding box center [721, 84] width 89 height 17
select select ""applied""
click at [677, 76] on select "Choose an option... Pending Applied Excluded (Questions) Excluded (Expired) Exc…" at bounding box center [721, 84] width 89 height 17
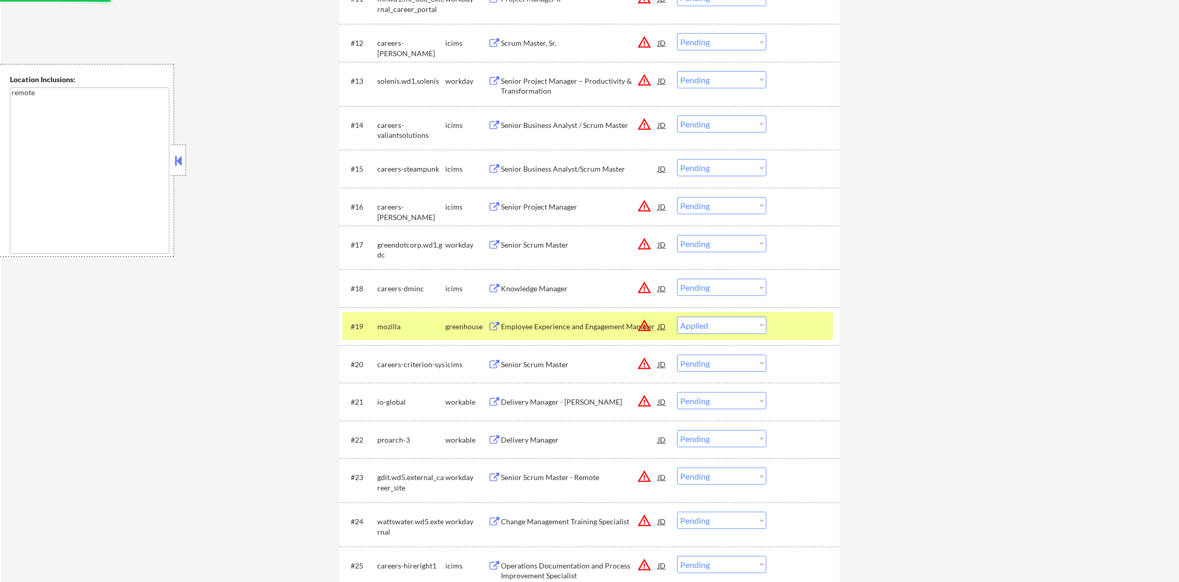
scroll to position [269, 0]
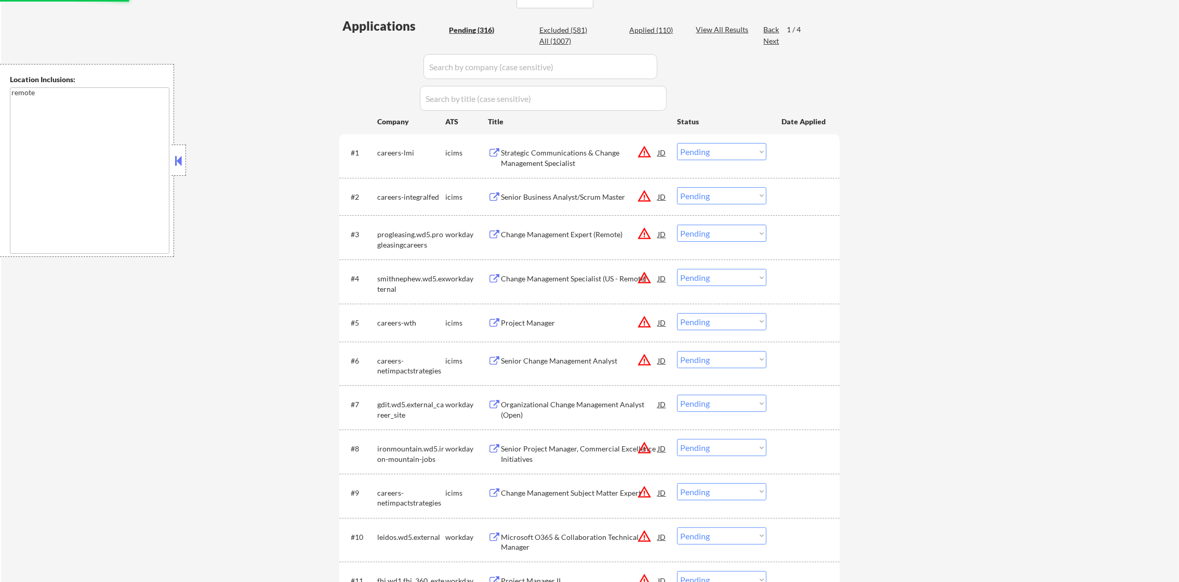
click at [648, 29] on div "Applied (111)" at bounding box center [655, 30] width 52 height 10
select select ""applied""
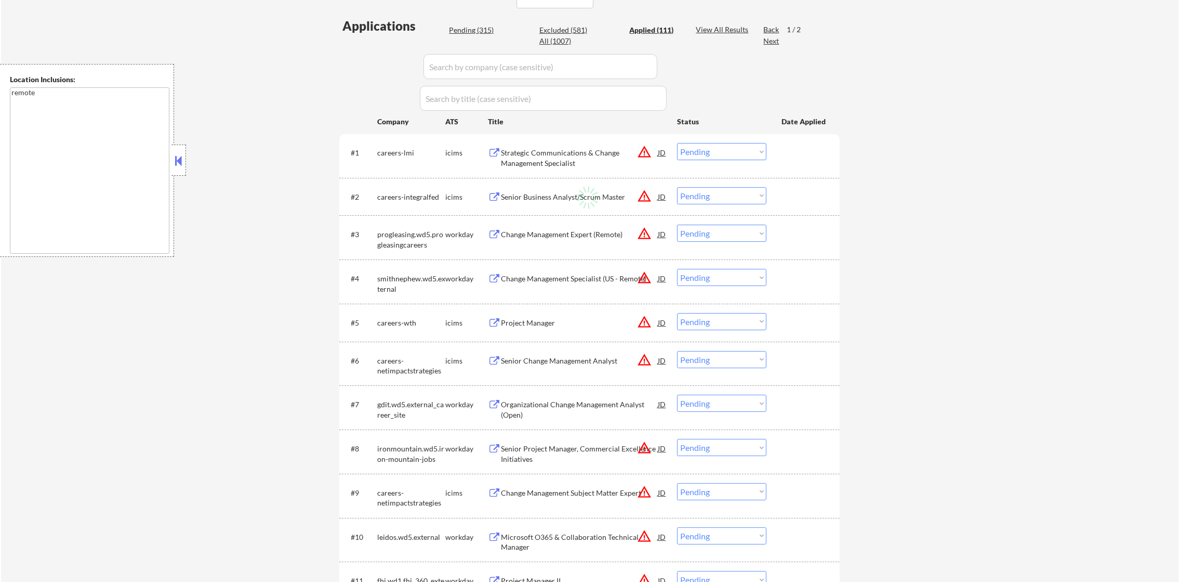
select select ""applied""
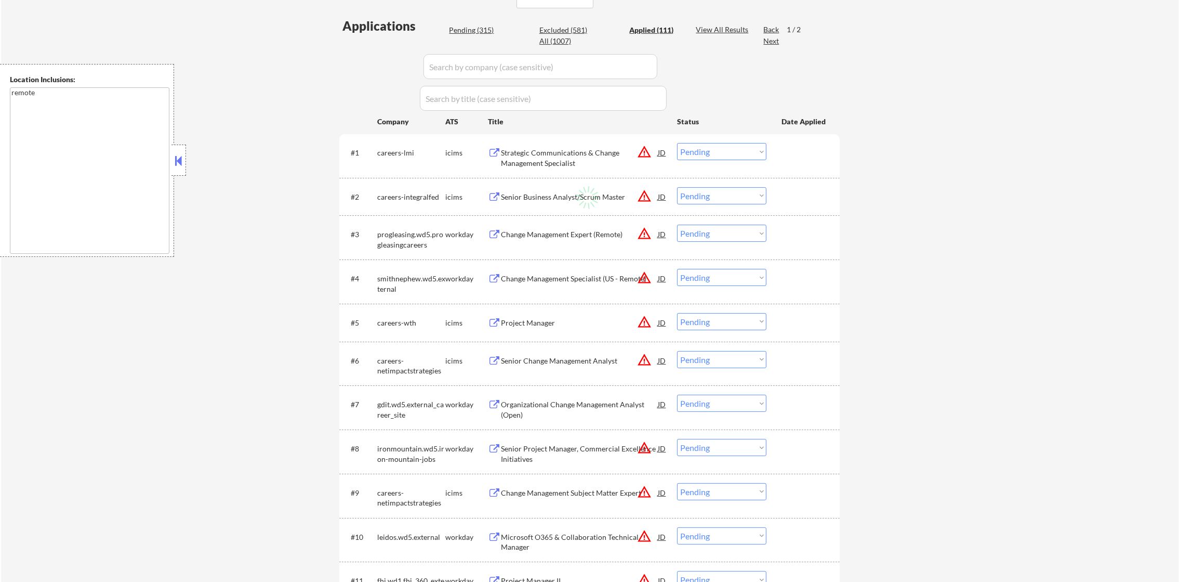
select select ""applied""
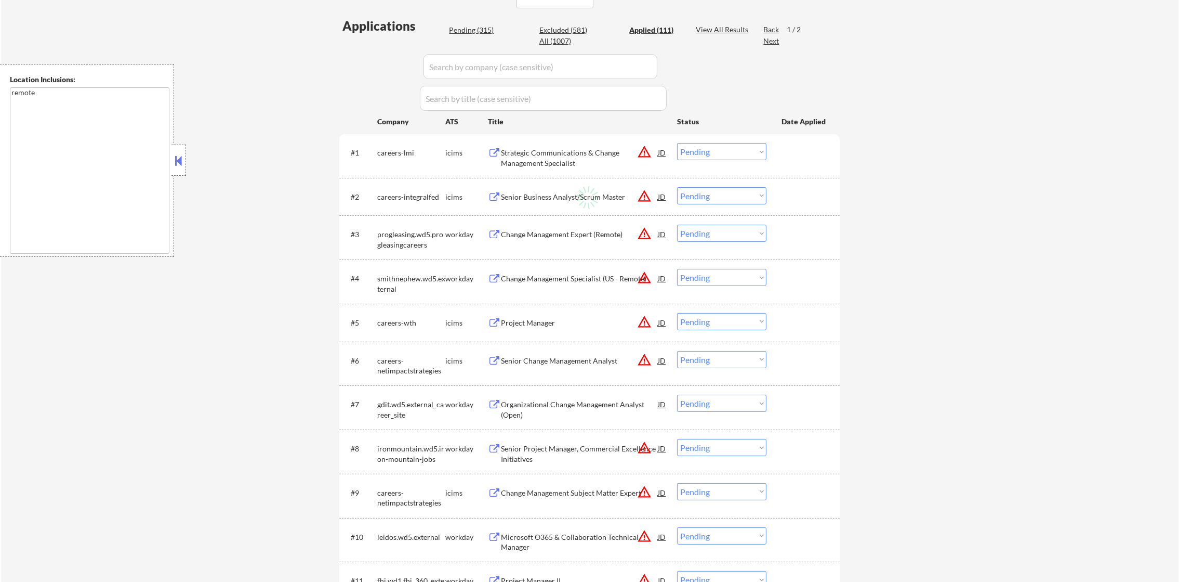
select select ""applied""
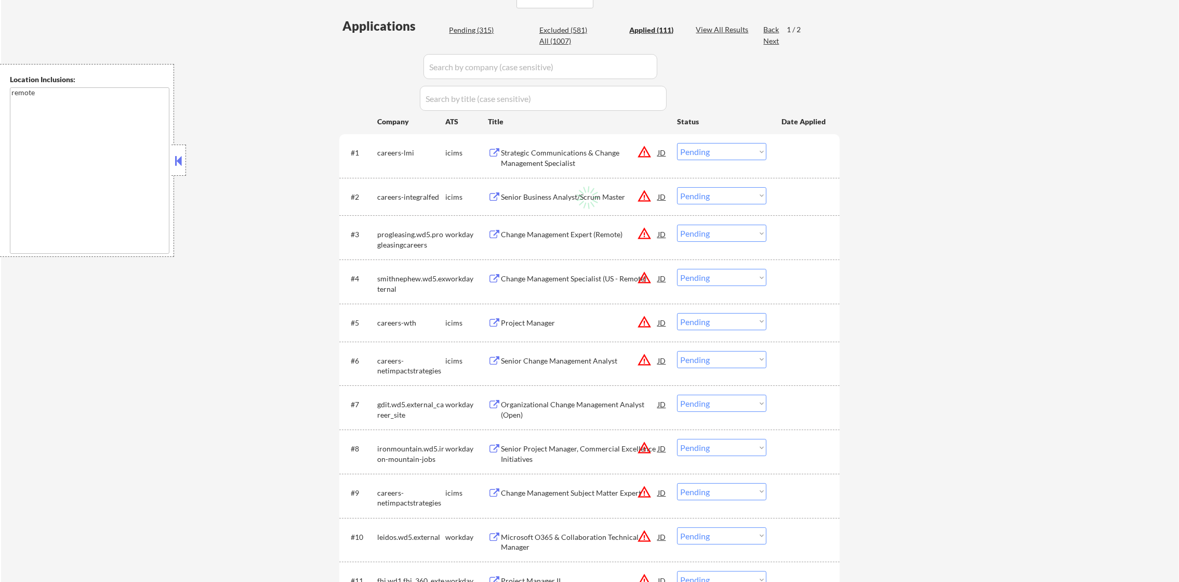
select select ""applied""
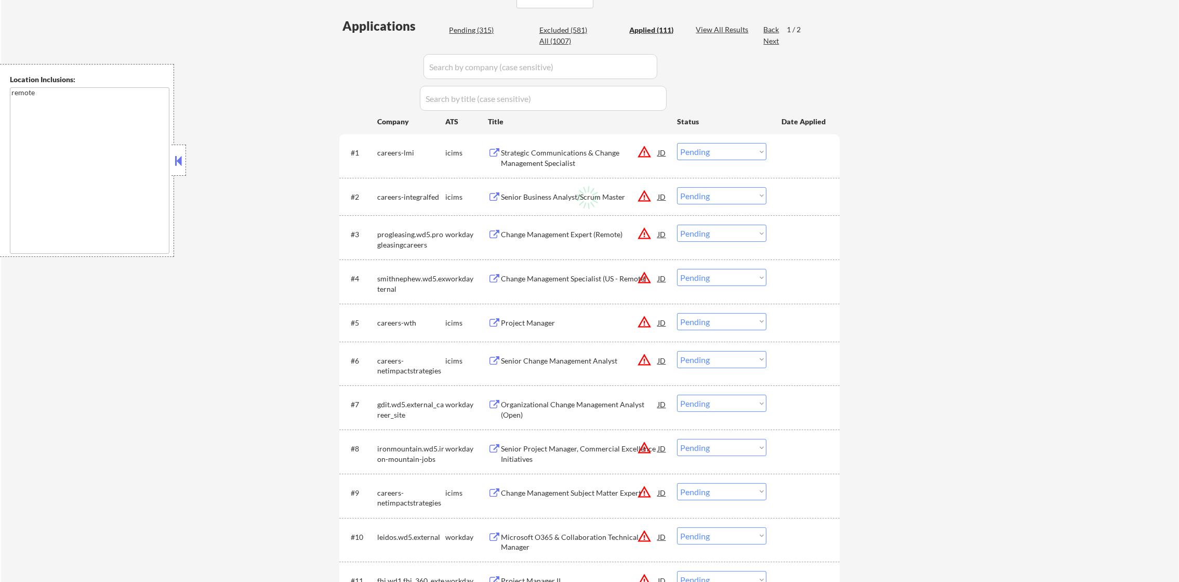
select select ""applied""
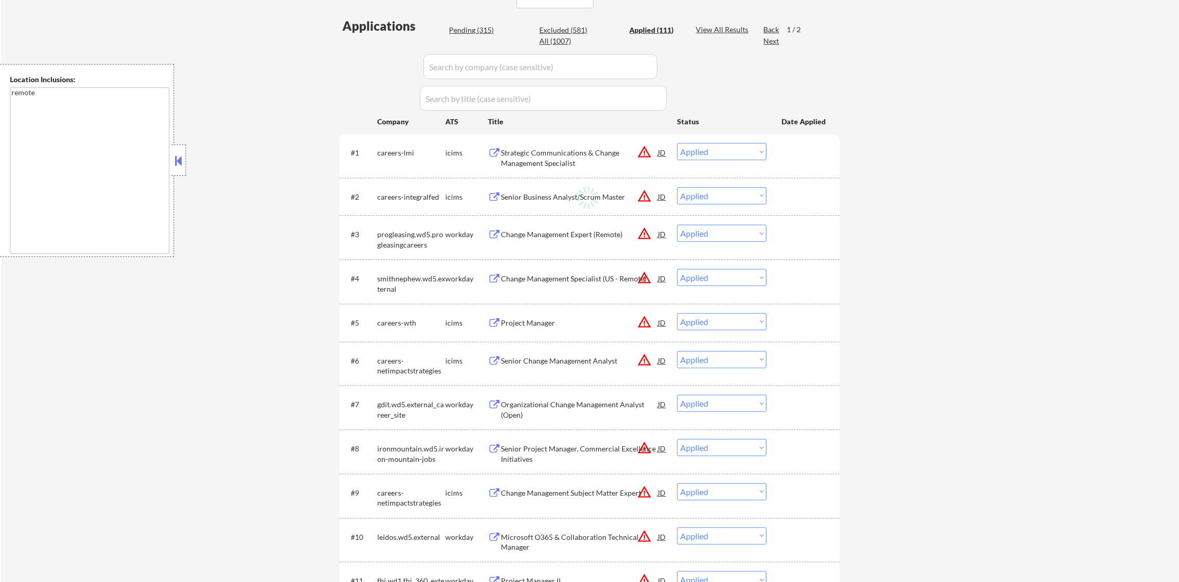
select select ""applied""
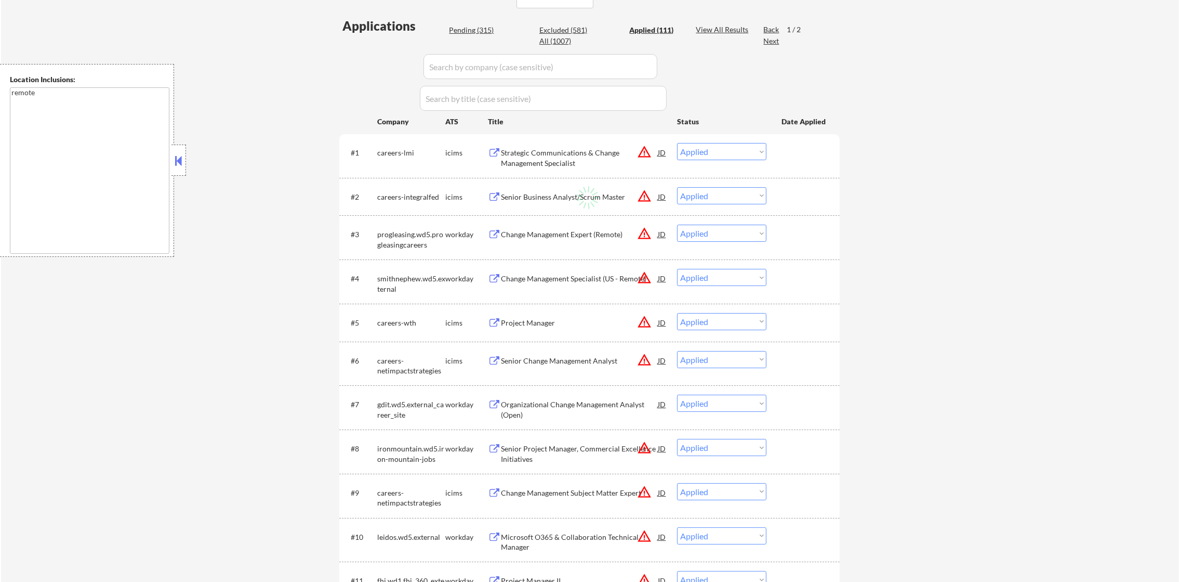
select select ""applied""
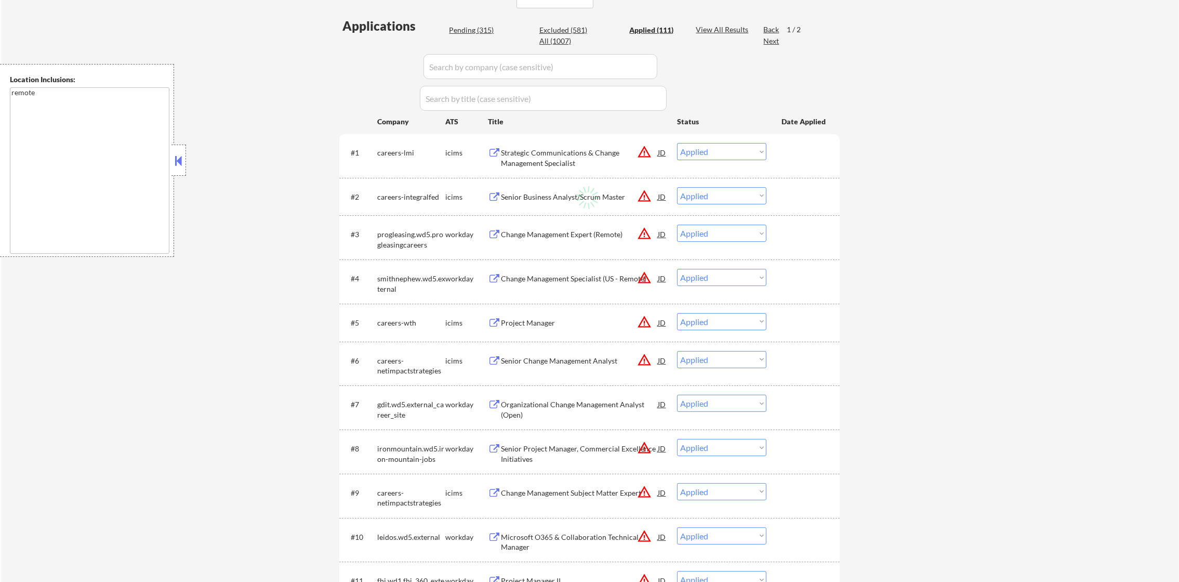
select select ""applied""
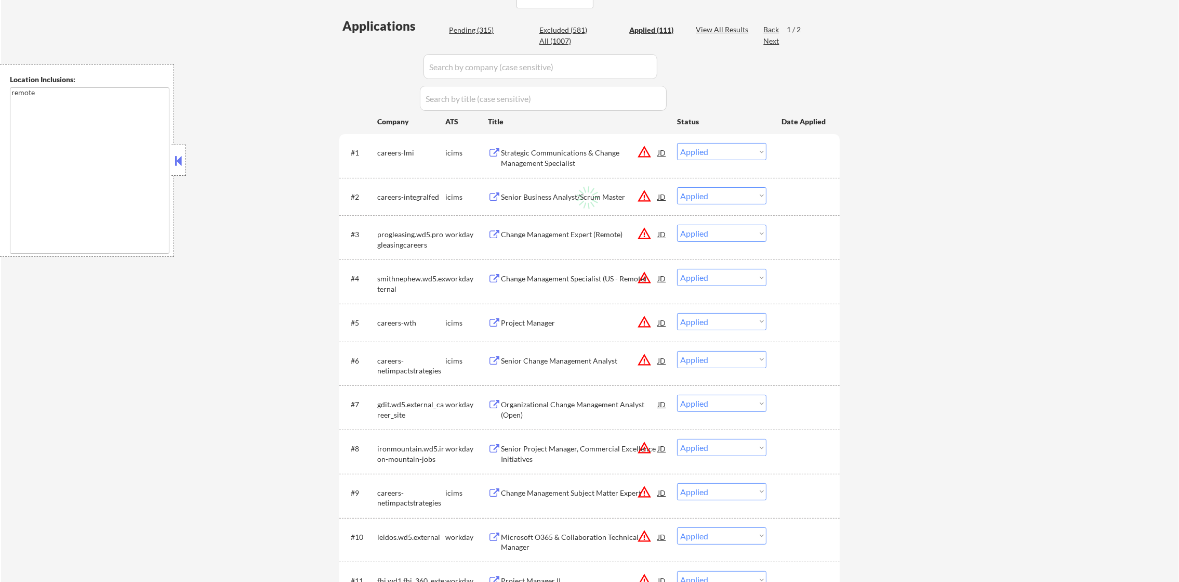
select select ""applied""
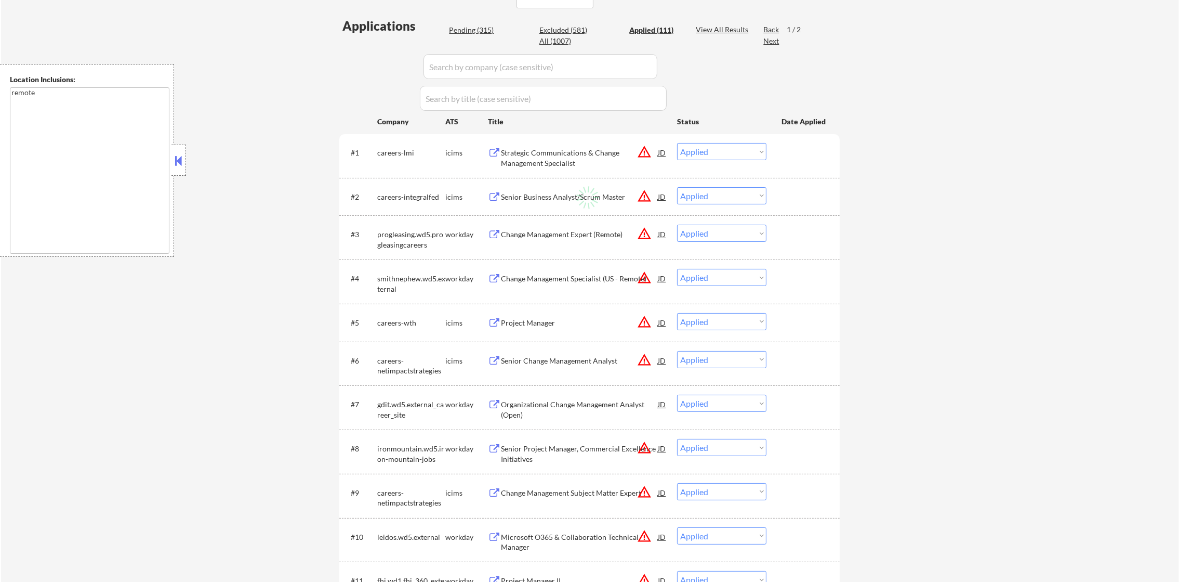
select select ""applied""
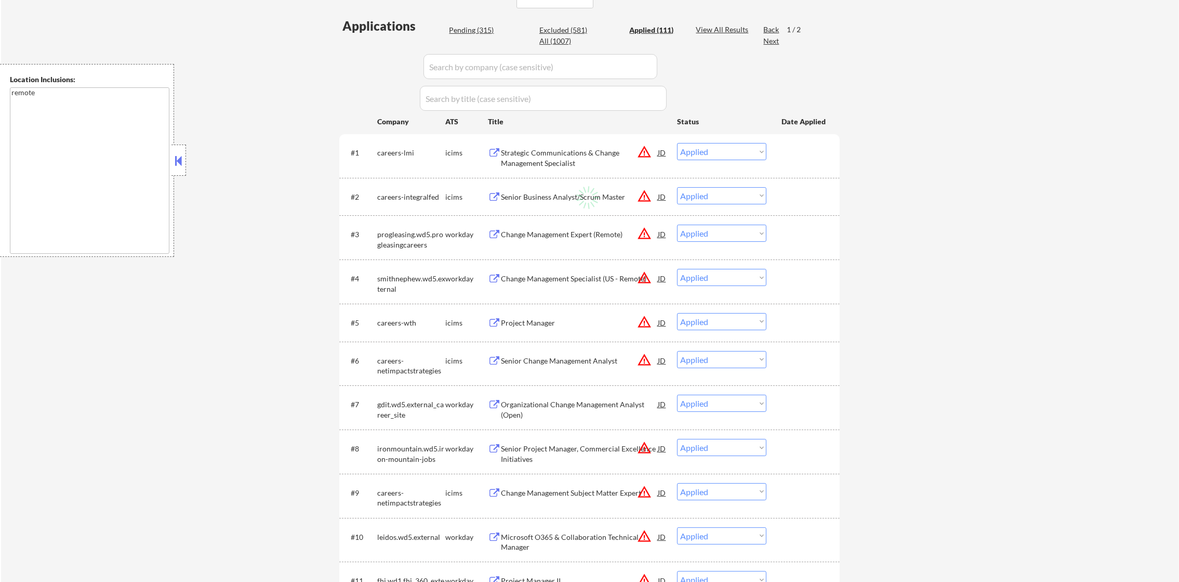
select select ""applied""
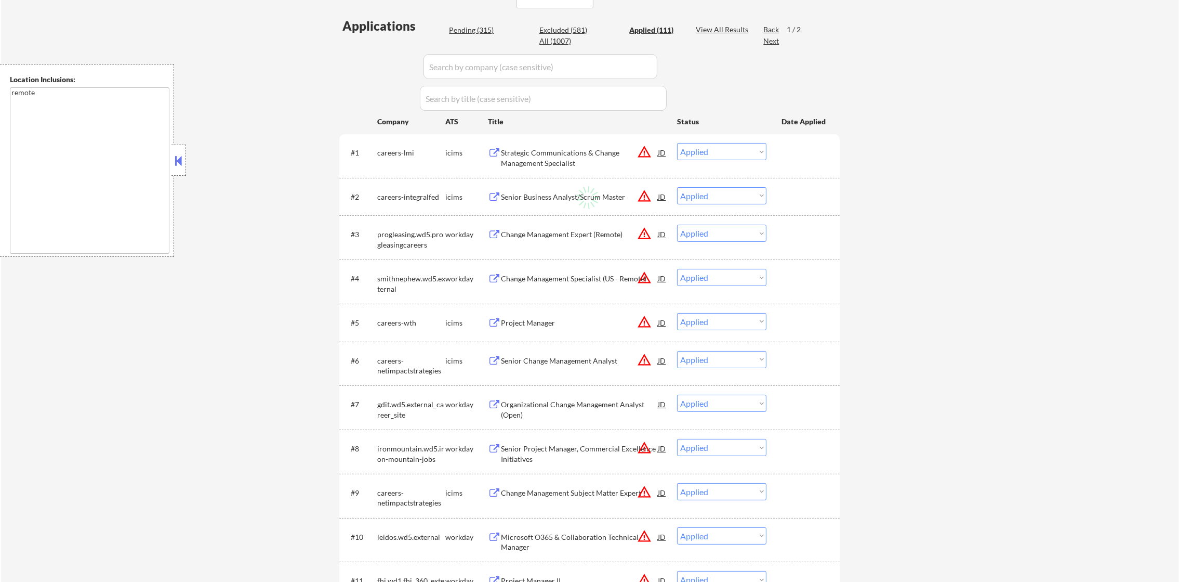
select select ""applied""
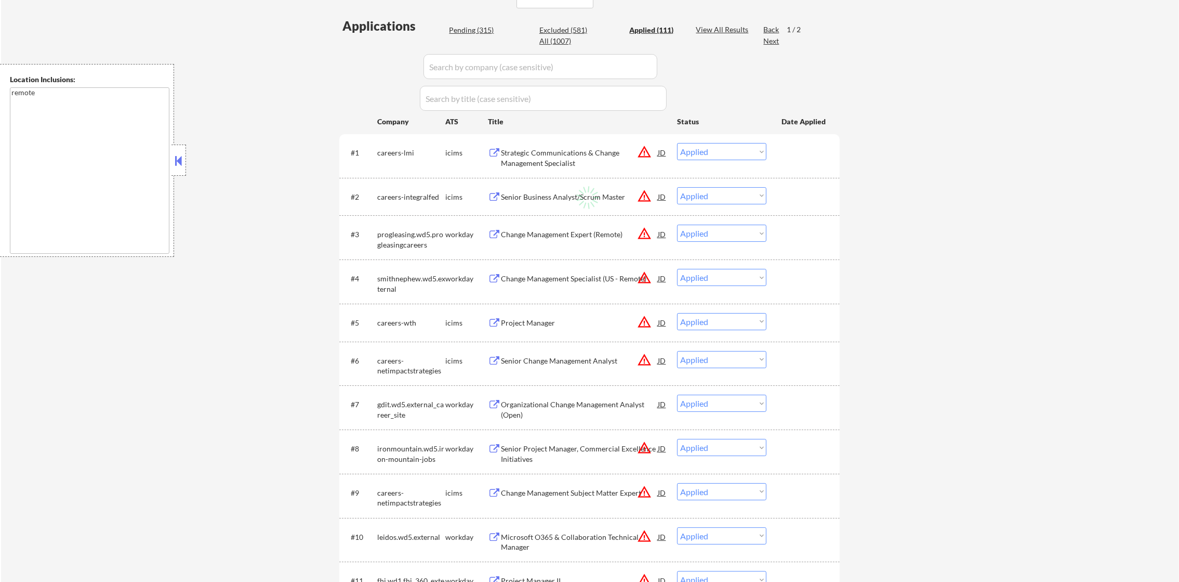
select select ""applied""
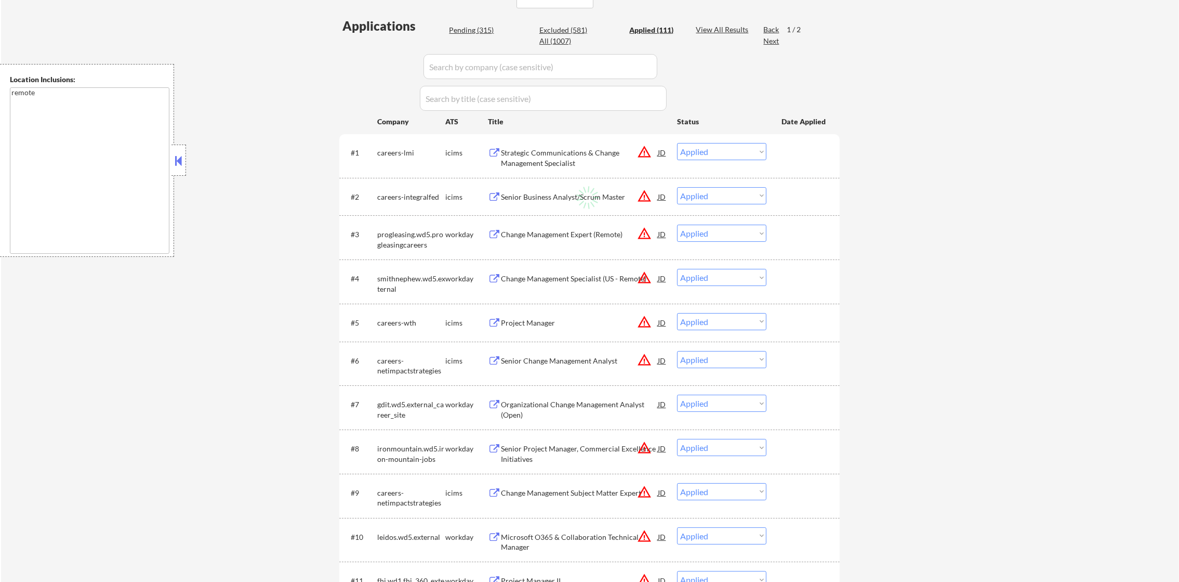
select select ""applied""
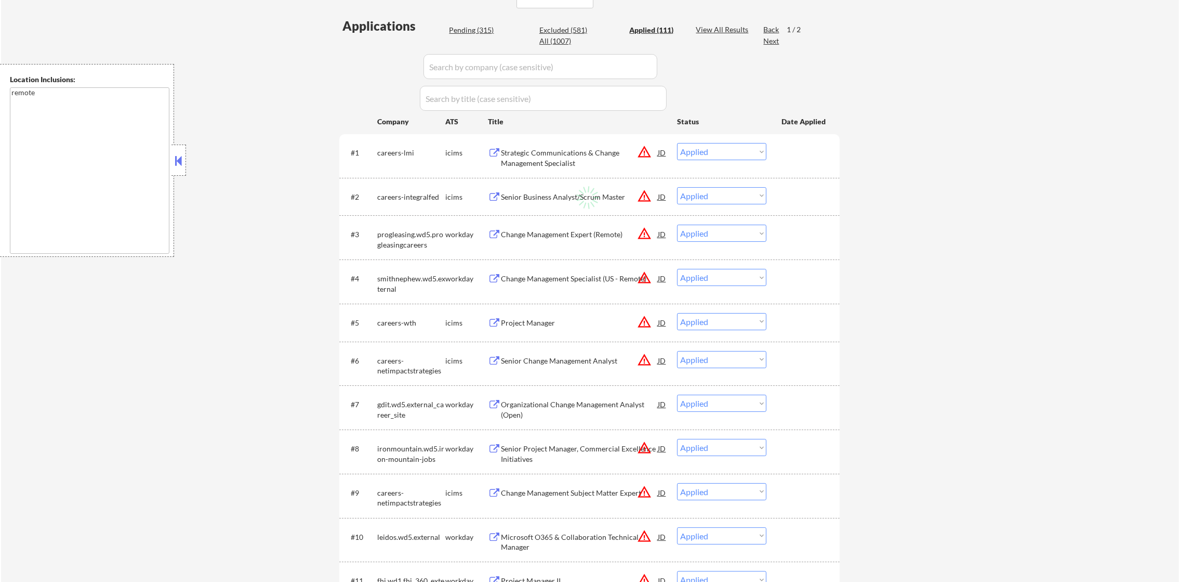
select select ""applied""
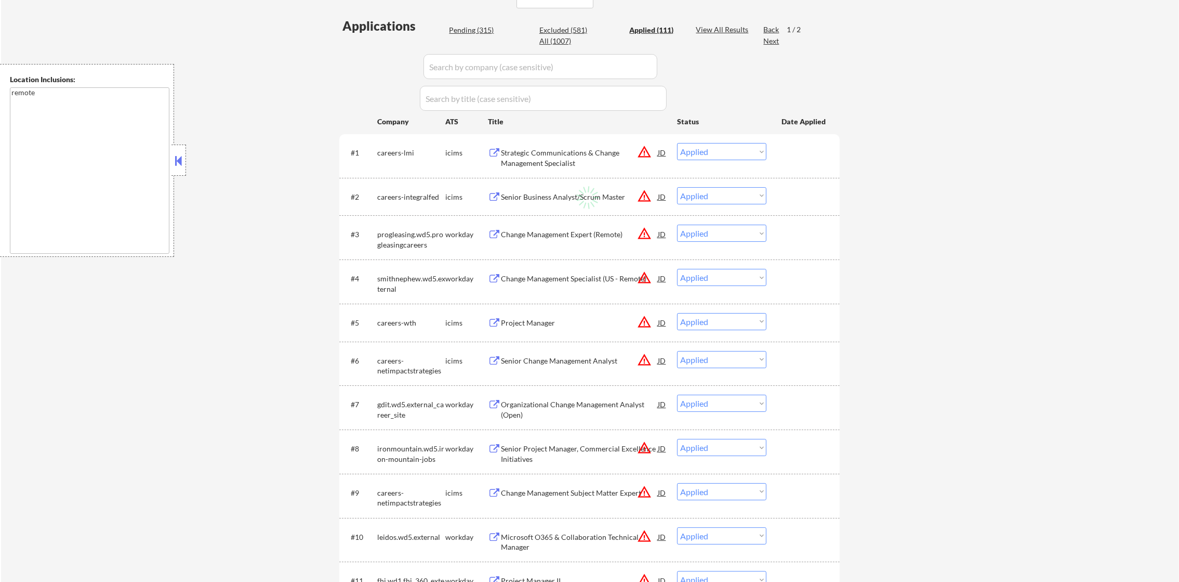
select select ""applied""
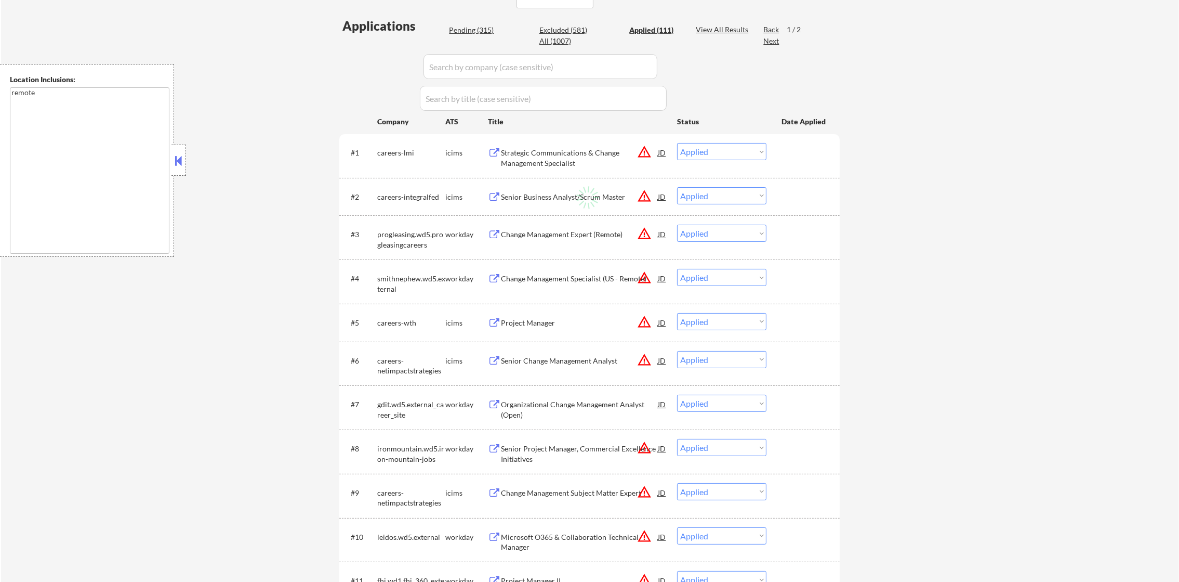
select select ""applied""
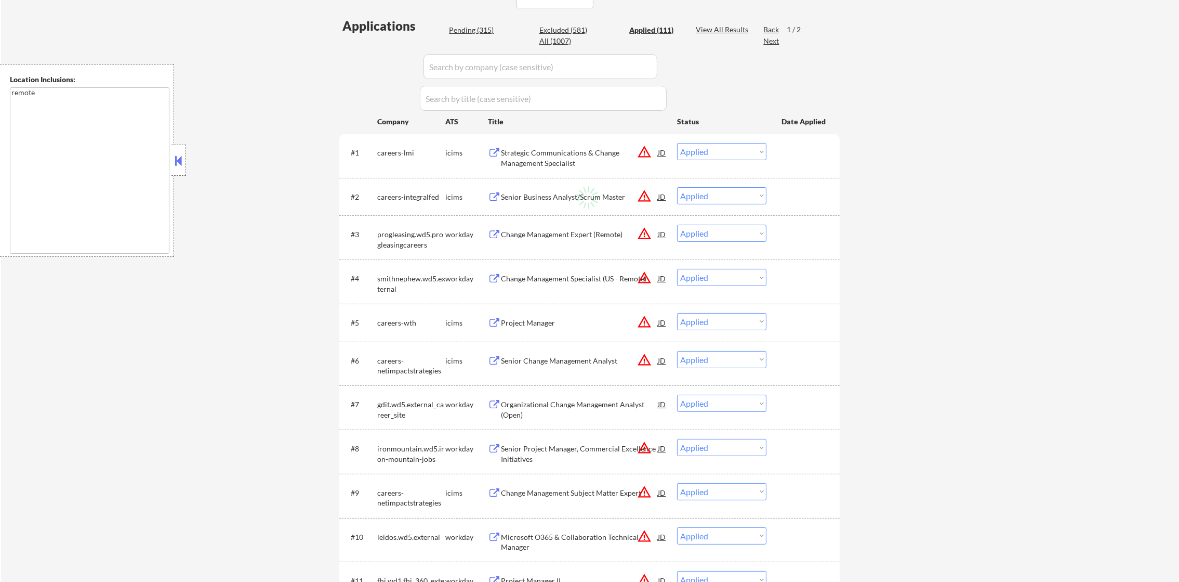
select select ""applied""
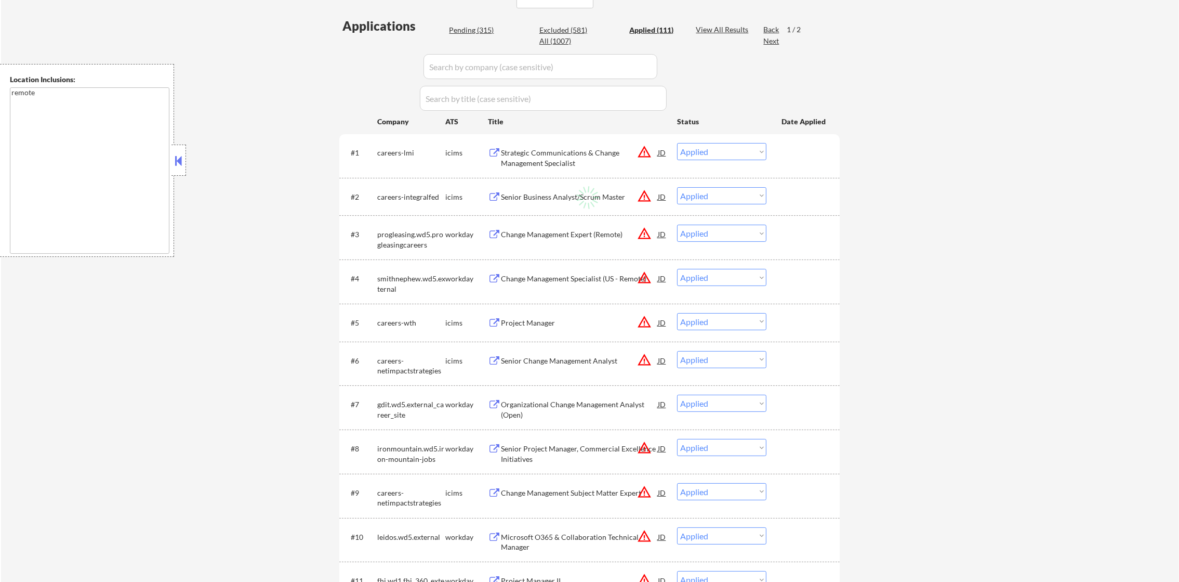
select select ""applied""
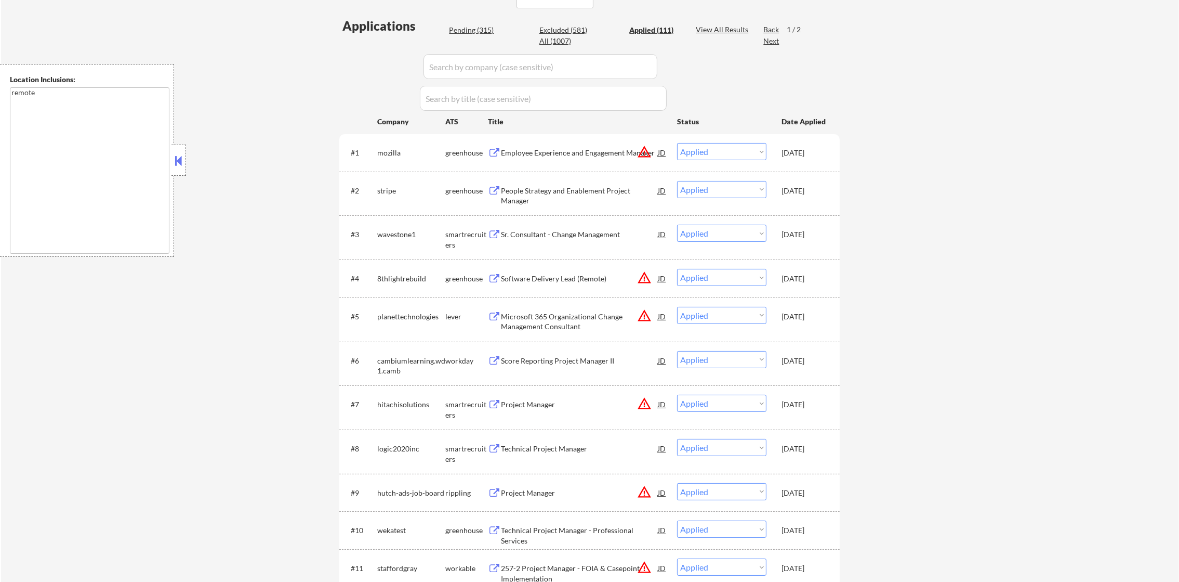
click at [710, 153] on select "Choose an option... Pending Applied Excluded (Questions) Excluded (Expired) Exc…" at bounding box center [721, 151] width 89 height 17
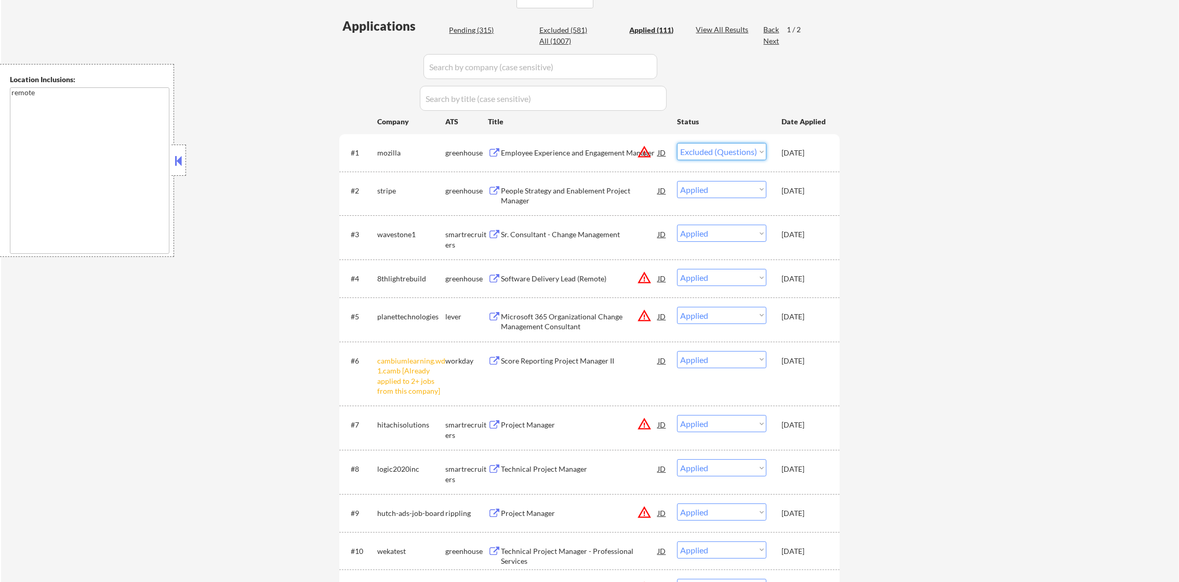
click at [677, 143] on select "Choose an option... Pending Applied Excluded (Questions) Excluded (Expired) Exc…" at bounding box center [721, 151] width 89 height 17
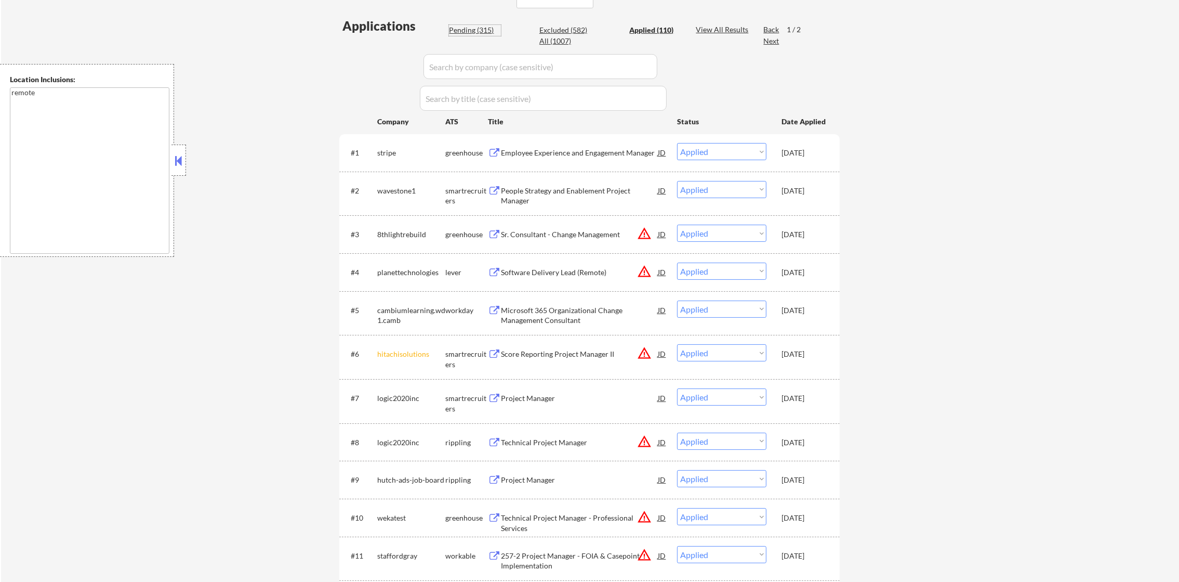
click at [467, 29] on div "Pending (315)" at bounding box center [475, 30] width 52 height 10
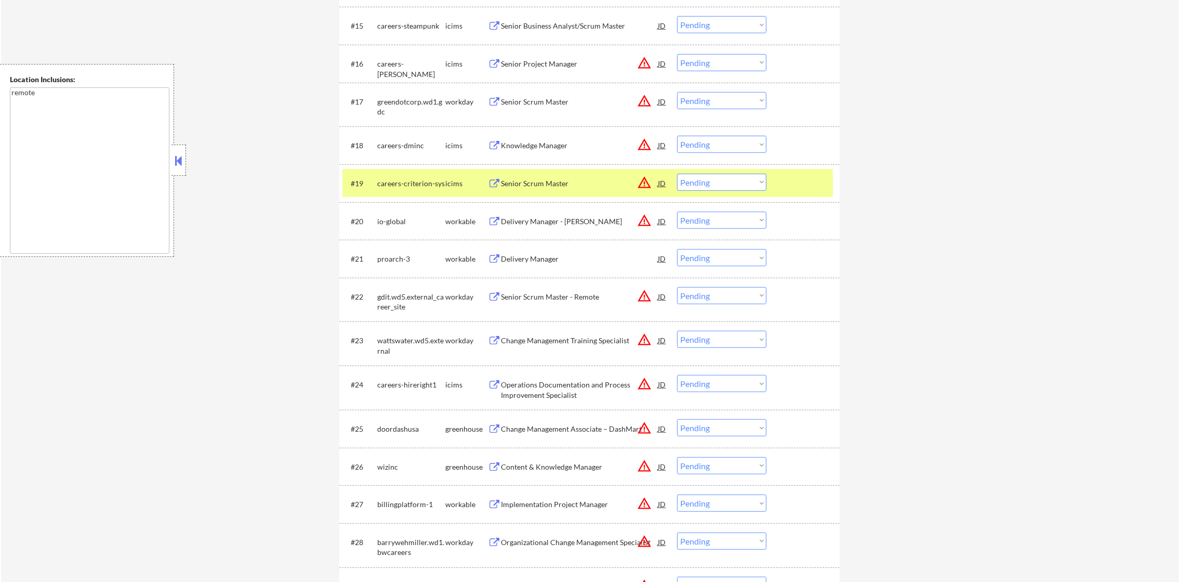
scroll to position [997, 0]
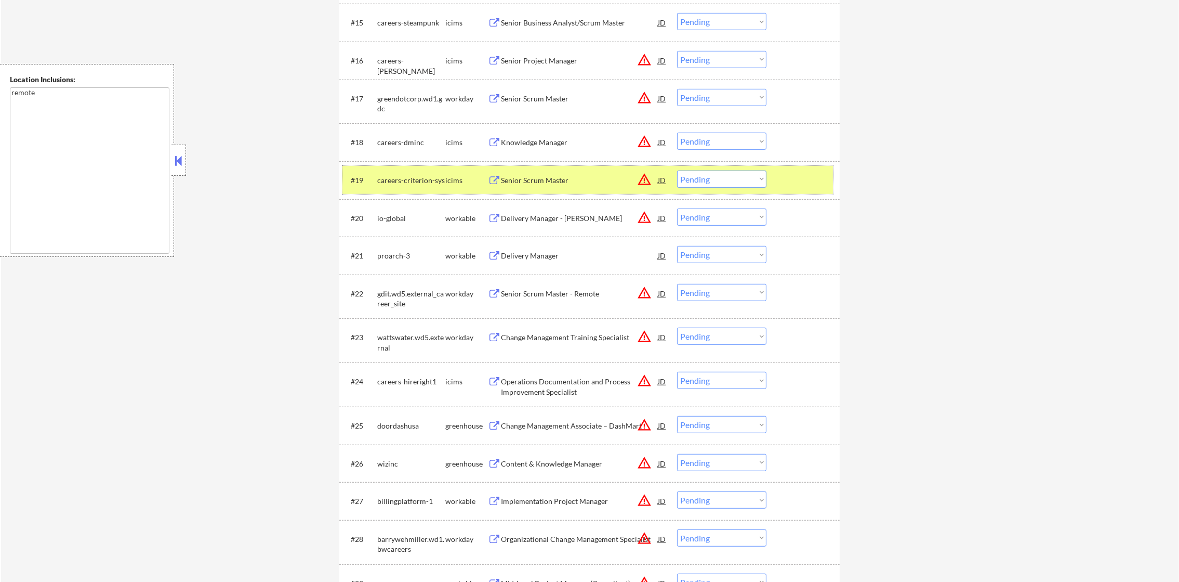
click at [416, 190] on div "#19 careers-criterion-sys icims Senior Scrum Master JD warning_amber Choose an …" at bounding box center [587, 180] width 491 height 28
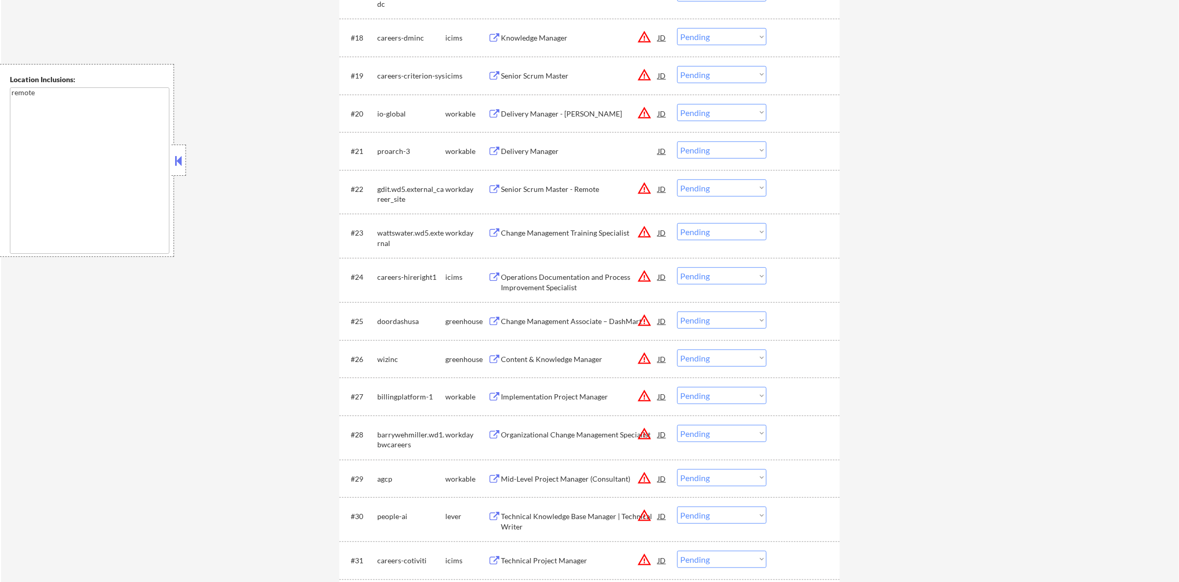
scroll to position [1101, 0]
click at [573, 113] on div "Delivery Manager - [PERSON_NAME]" at bounding box center [579, 114] width 157 height 10
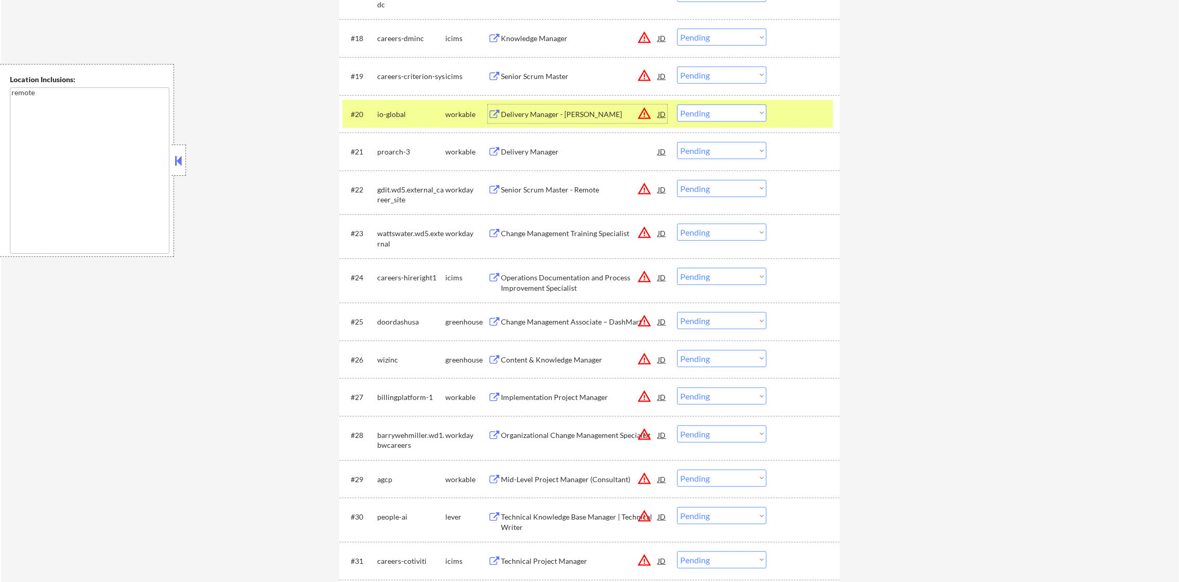
drag, startPoint x: 716, startPoint y: 127, endPoint x: 719, endPoint y: 120, distance: 8.1
click at [719, 120] on div "#20 io-global workable Delivery Manager - [PERSON_NAME] warning_amber Choose an…" at bounding box center [587, 114] width 491 height 28
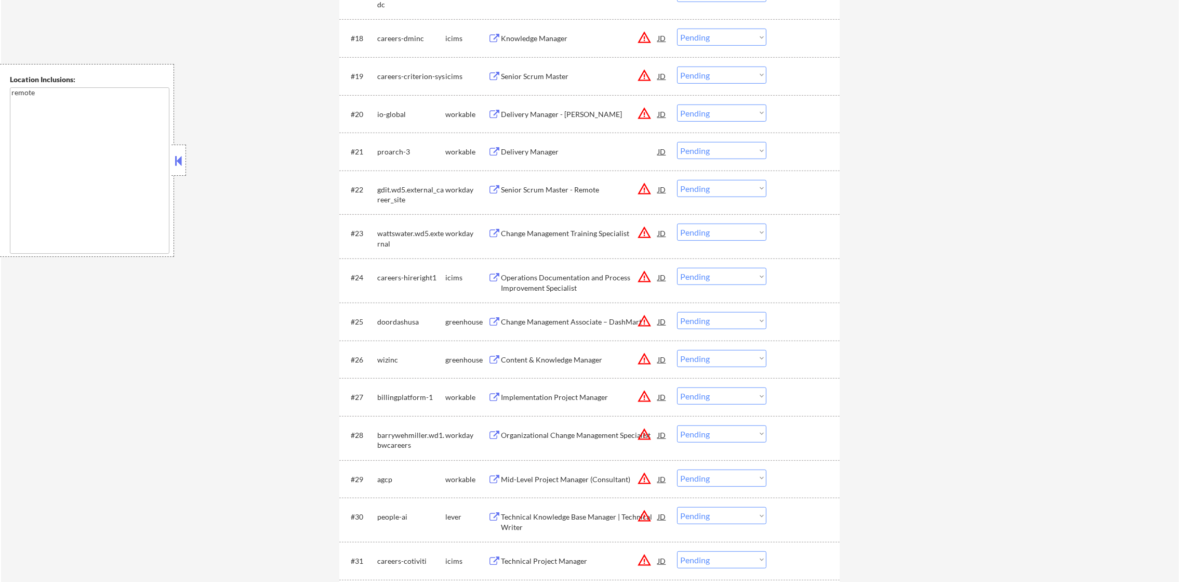
click at [720, 117] on select "Choose an option... Pending Applied Excluded (Questions) Excluded (Expired) Exc…" at bounding box center [721, 112] width 89 height 17
click at [677, 104] on select "Choose an option... Pending Applied Excluded (Questions) Excluded (Expired) Exc…" at bounding box center [721, 112] width 89 height 17
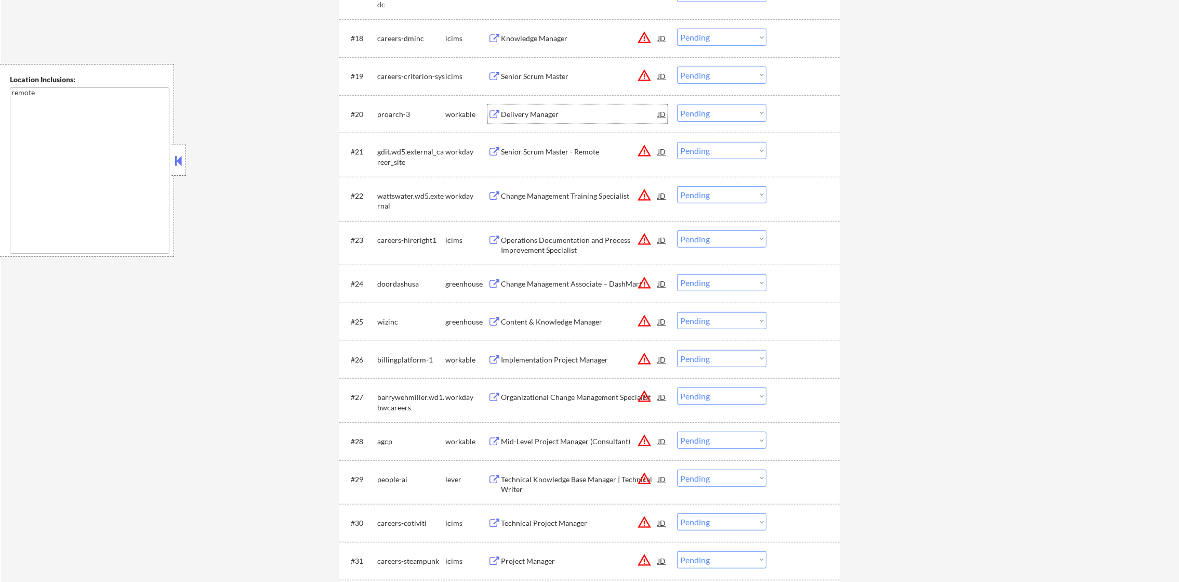
click at [579, 108] on div "Delivery Manager" at bounding box center [579, 113] width 157 height 19
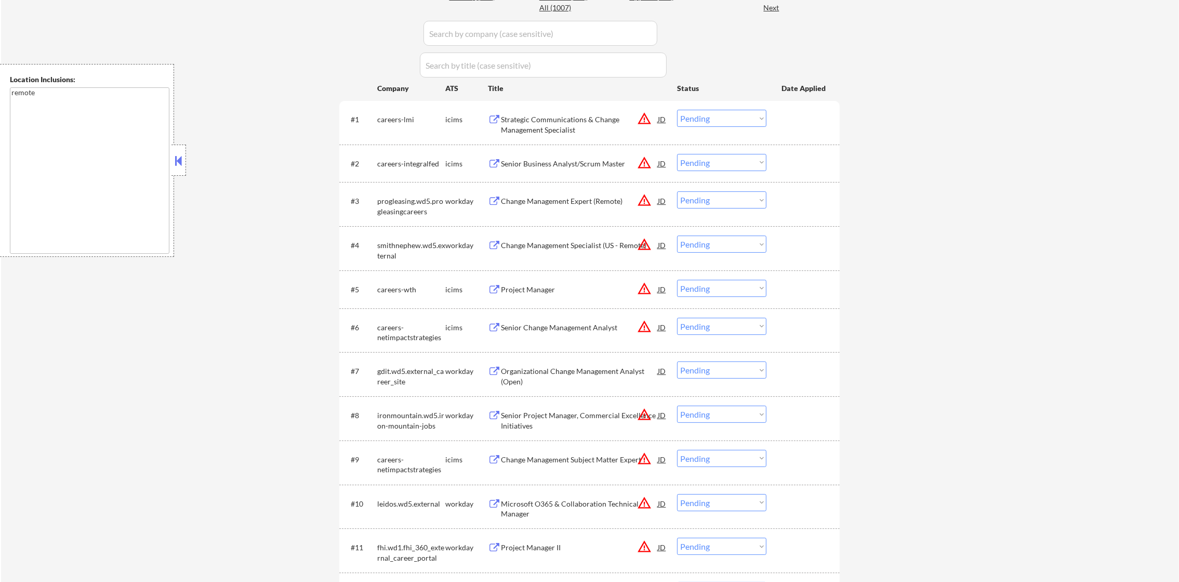
scroll to position [296, 0]
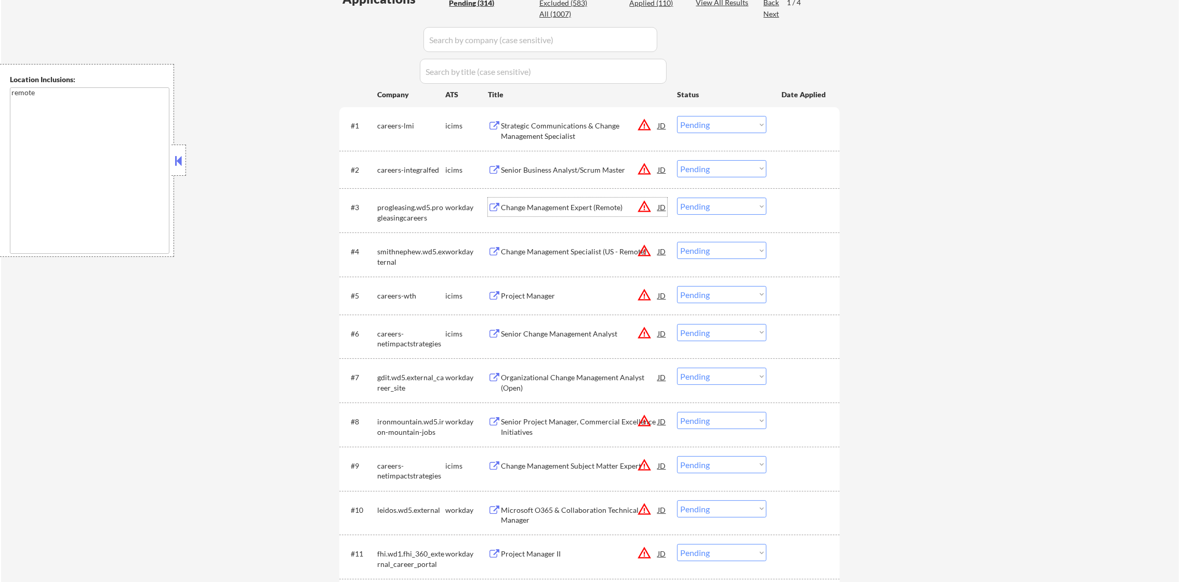
click at [524, 208] on div "Change Management Expert (Remote)" at bounding box center [579, 207] width 157 height 10
